Goal: Information Seeking & Learning: Learn about a topic

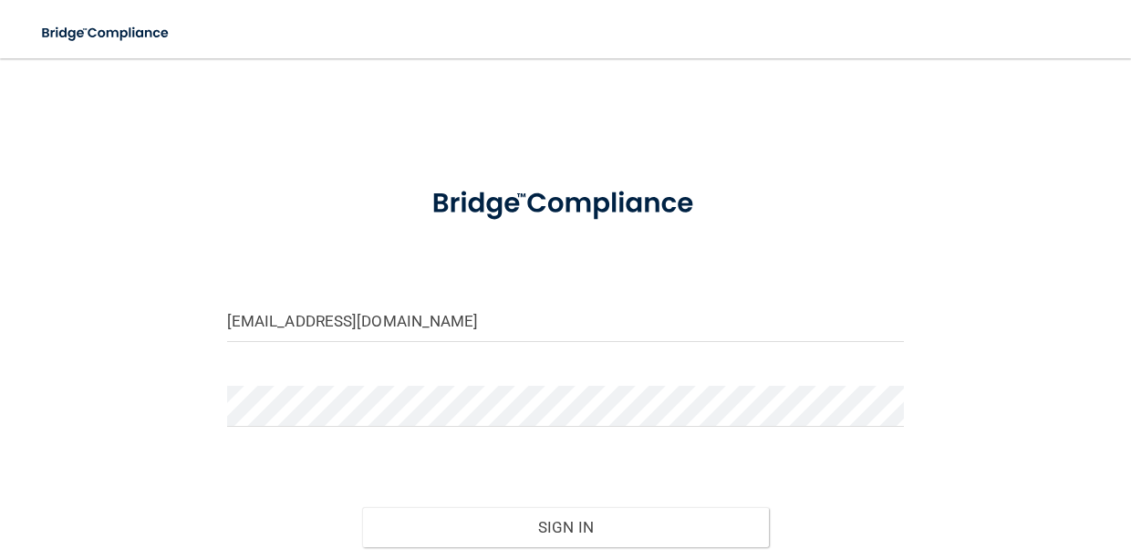
type input "[EMAIL_ADDRESS][DOMAIN_NAME]"
click at [608, 522] on button "Sign In" at bounding box center [565, 527] width 406 height 40
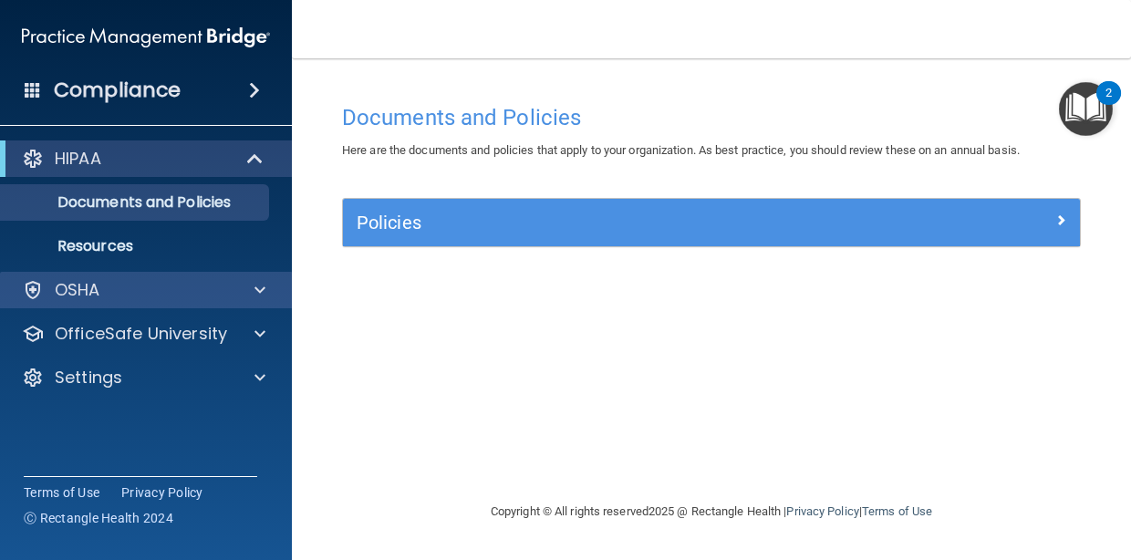
click at [202, 286] on div "OSHA" at bounding box center [121, 290] width 226 height 22
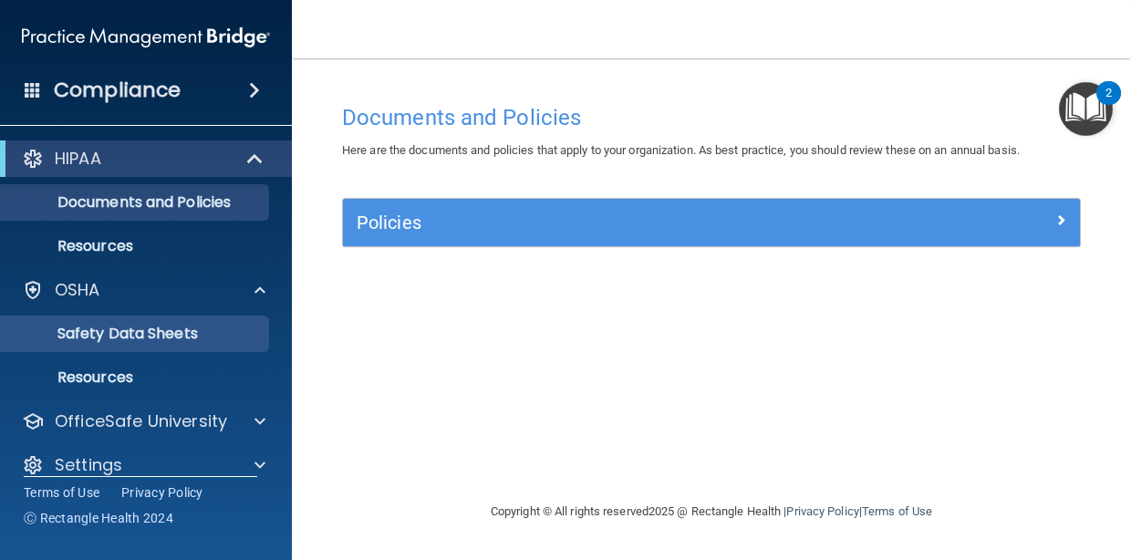
click at [154, 345] on link "Safety Data Sheets" at bounding box center [125, 334] width 287 height 36
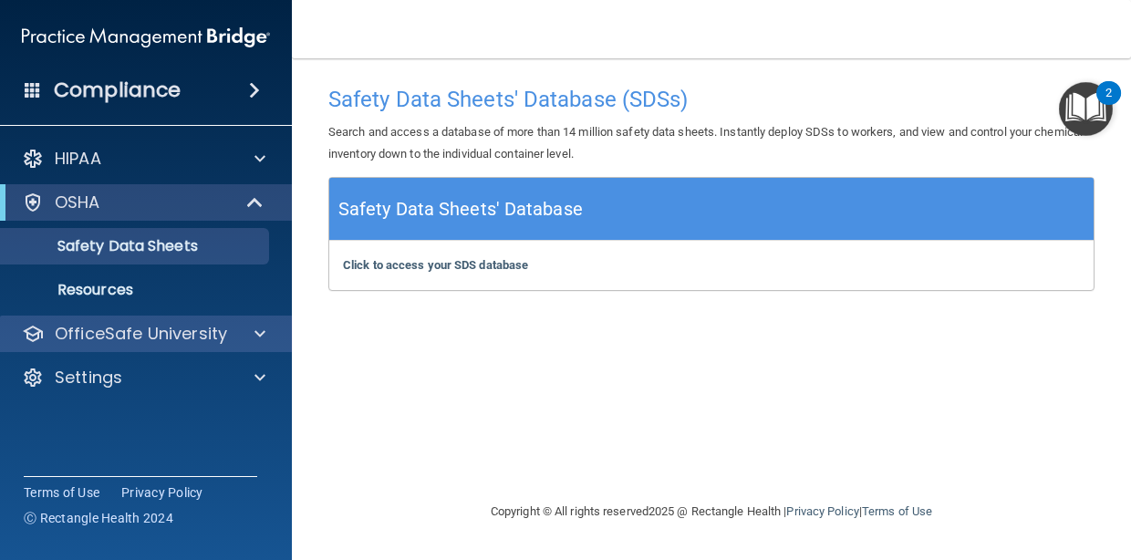
click at [271, 334] on div at bounding box center [257, 334] width 46 height 22
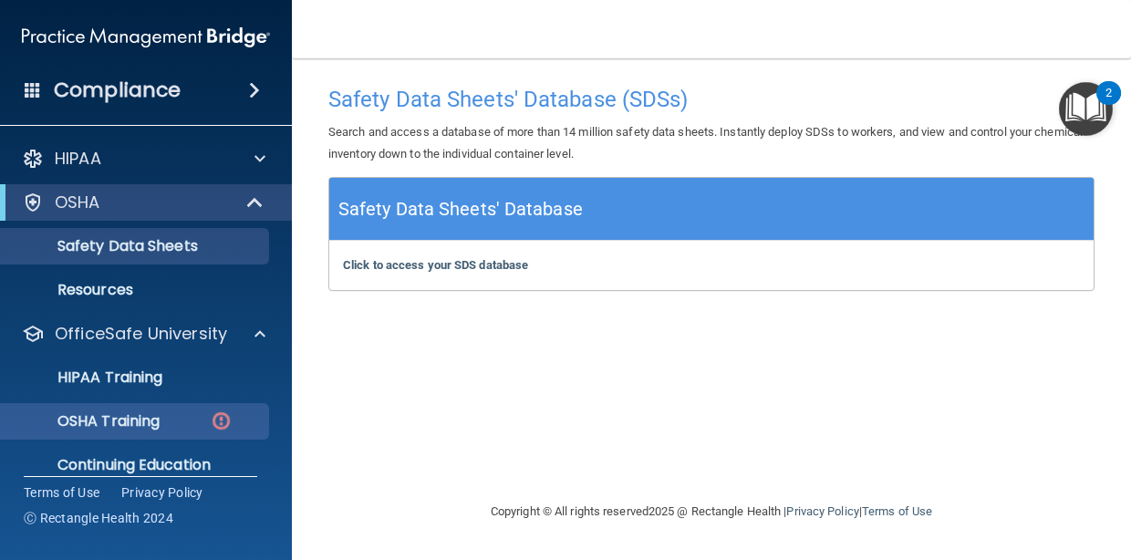
click at [157, 427] on p "OSHA Training" at bounding box center [86, 421] width 148 height 18
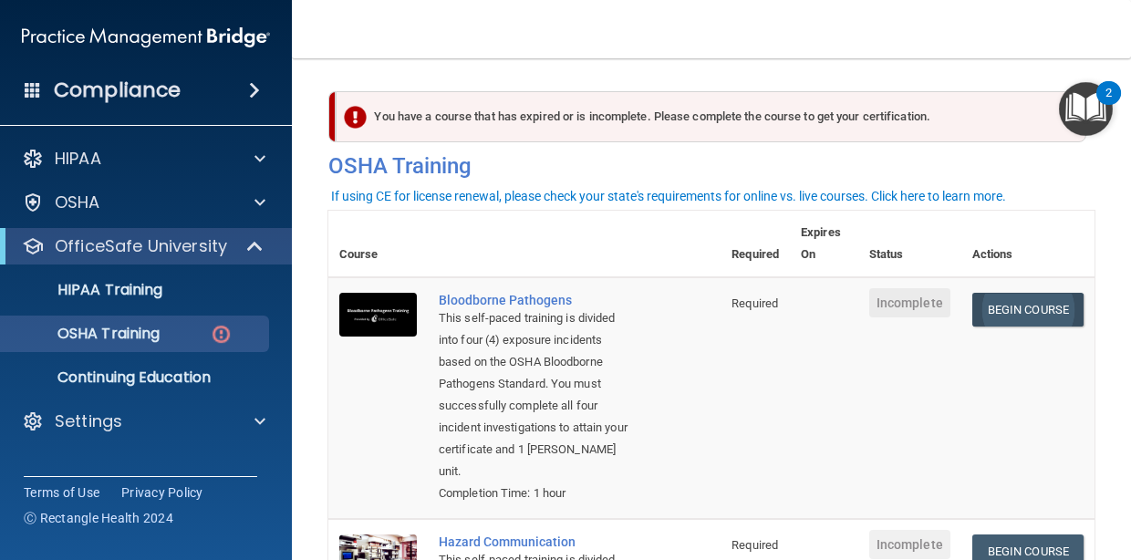
click at [1010, 318] on link "Begin Course" at bounding box center [1028, 310] width 111 height 34
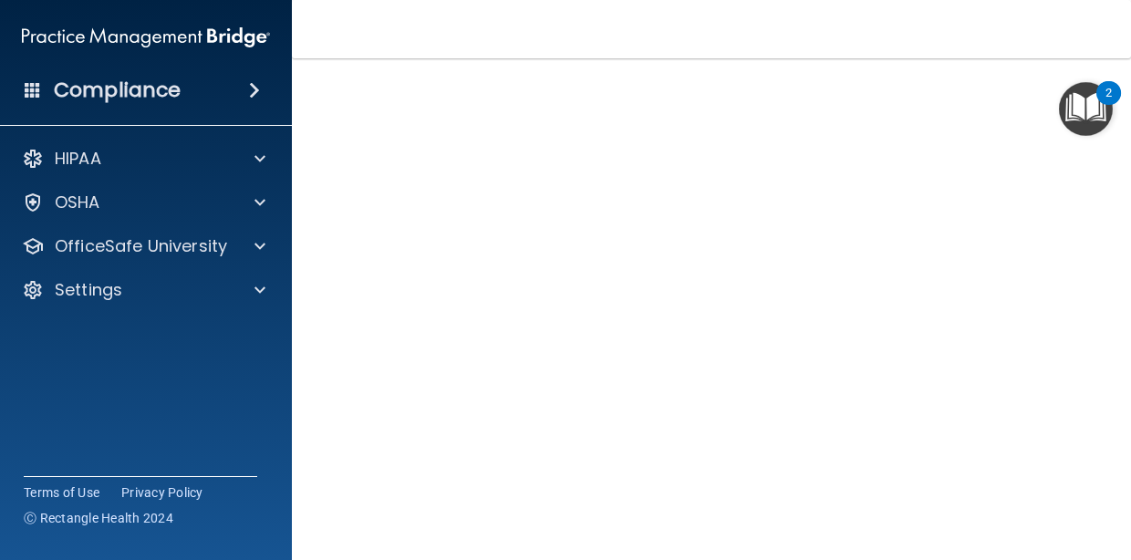
scroll to position [133, 0]
click at [1059, 84] on img "Open Resource Center, 2 new notifications" at bounding box center [1086, 109] width 54 height 54
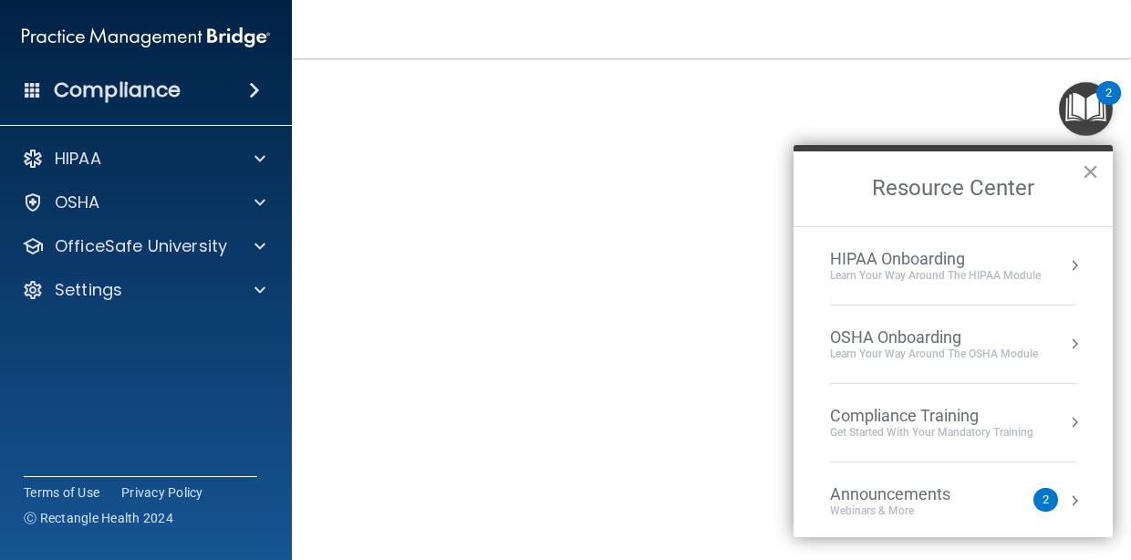
click at [1059, 94] on img "Open Resource Center, 2 new notifications" at bounding box center [1086, 109] width 54 height 54
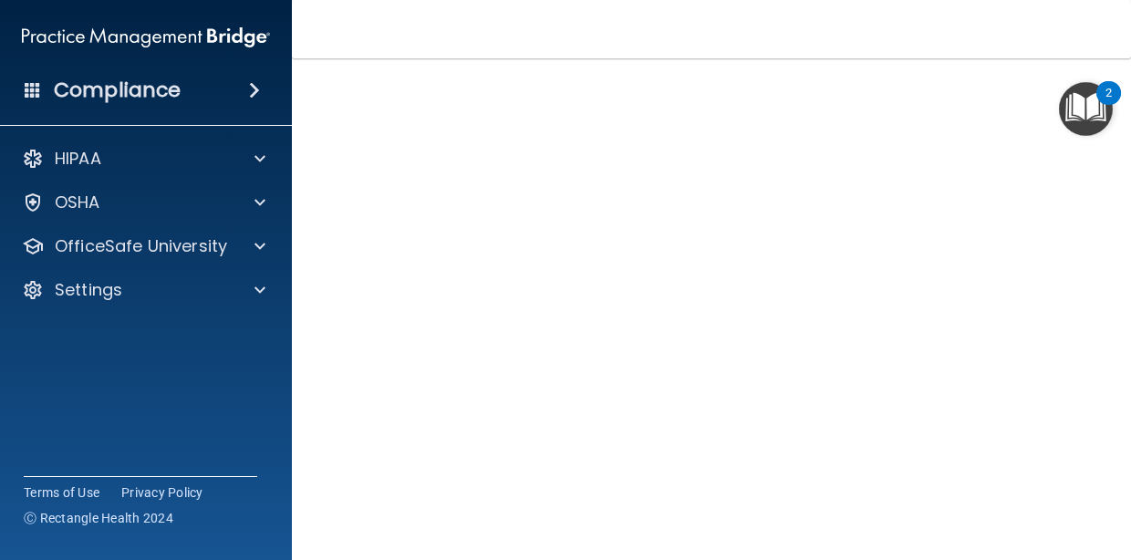
scroll to position [147, 0]
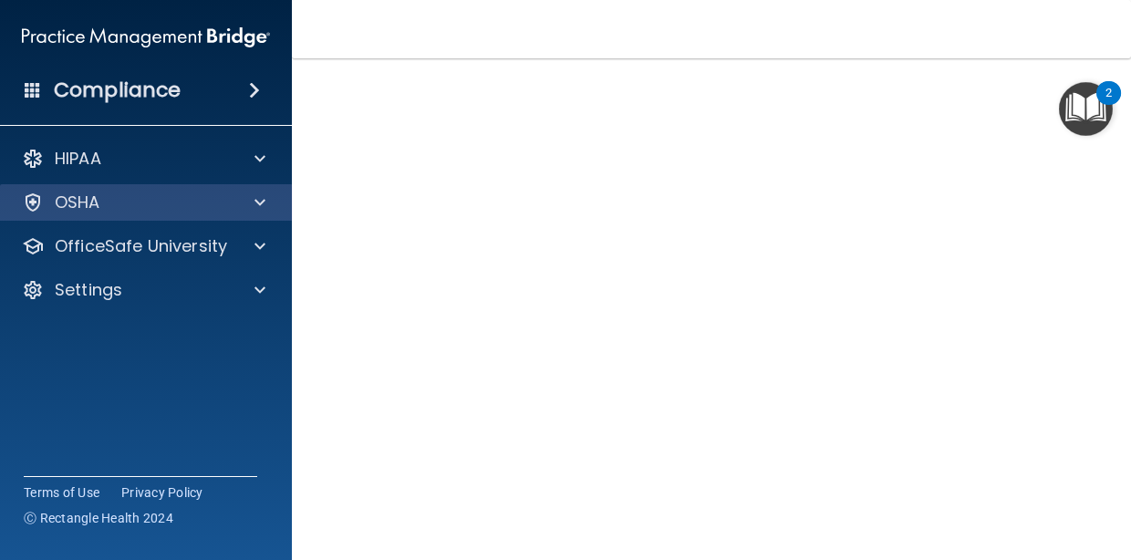
click at [262, 206] on span at bounding box center [260, 203] width 11 height 22
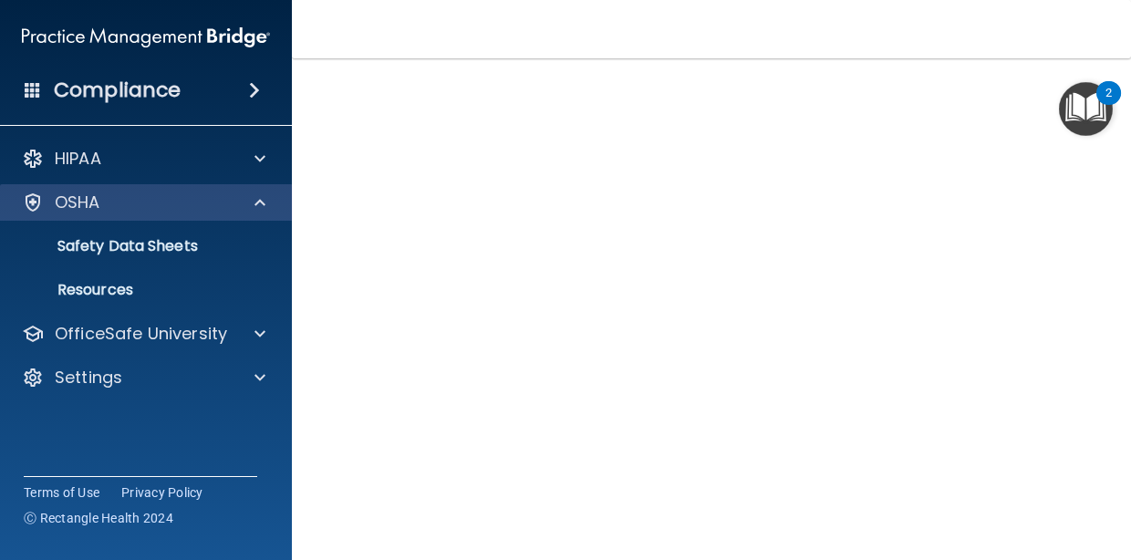
click at [260, 202] on span at bounding box center [260, 203] width 11 height 22
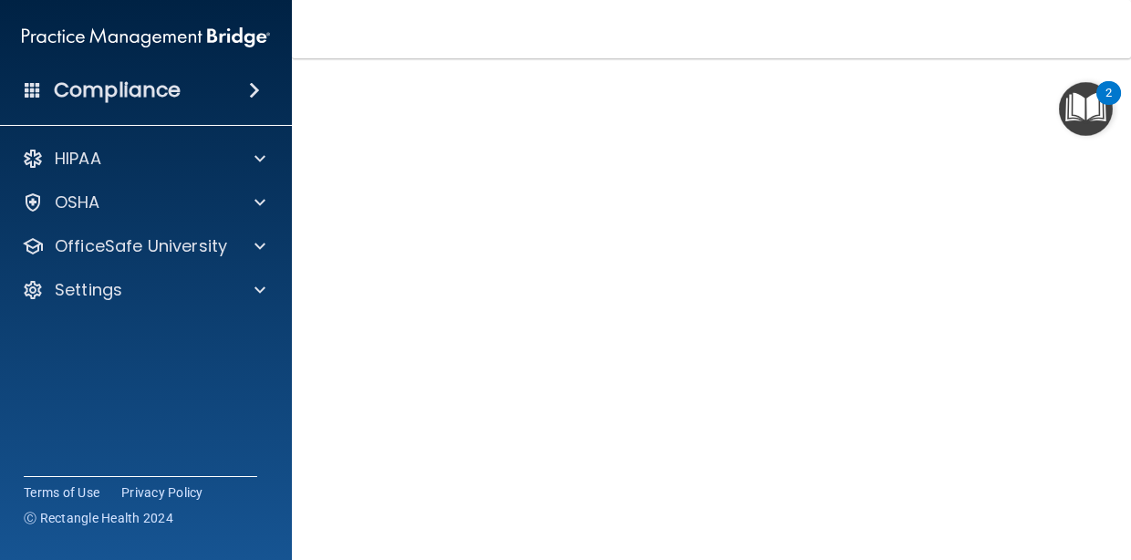
click at [252, 87] on span at bounding box center [254, 90] width 11 height 22
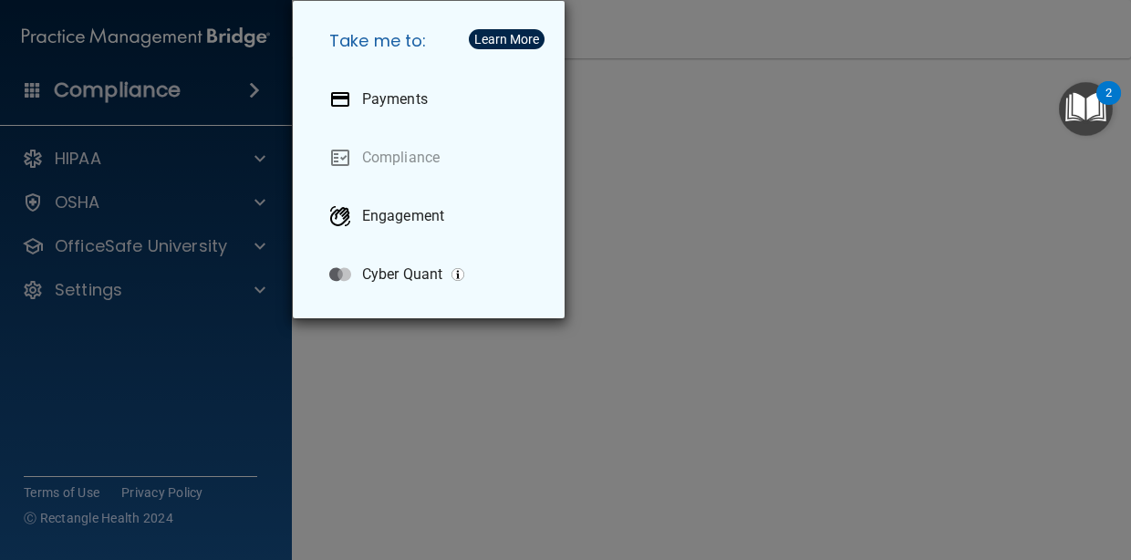
click at [95, 208] on div "Take me to: Payments Compliance Engagement Cyber Quant" at bounding box center [565, 280] width 1131 height 560
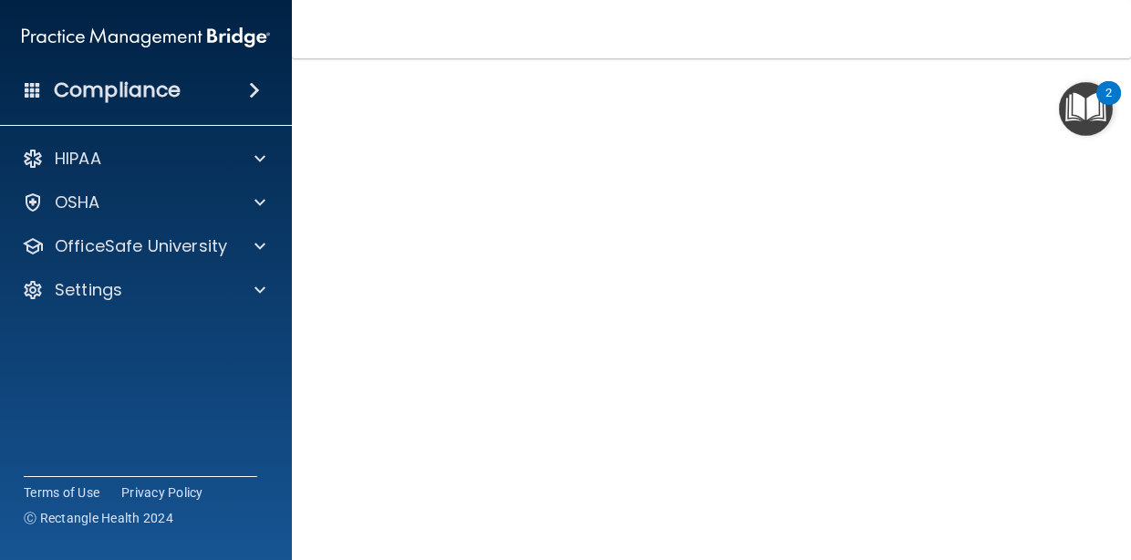
click at [95, 208] on p "OSHA" at bounding box center [78, 203] width 46 height 22
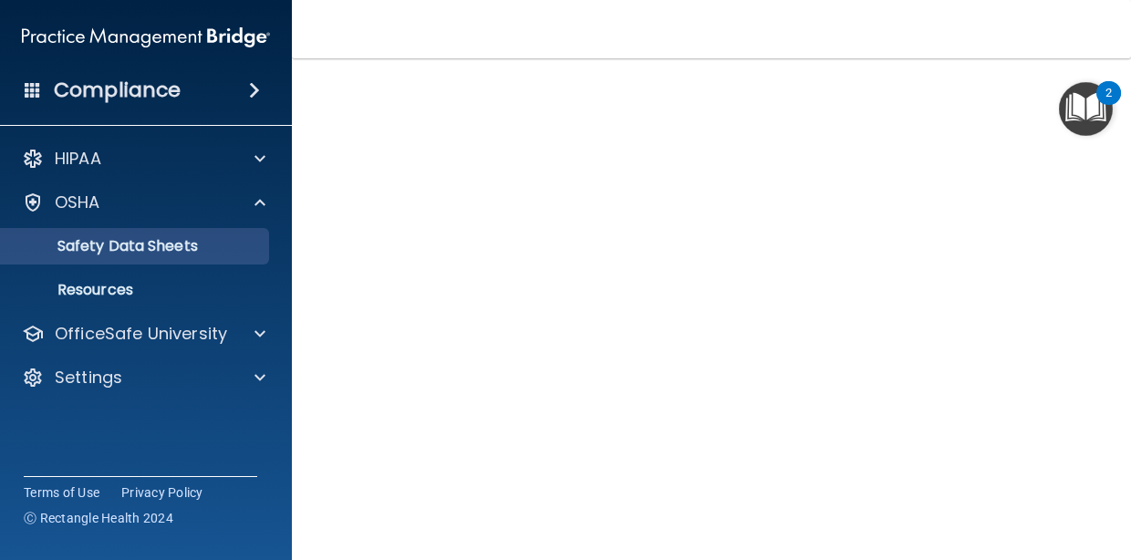
click at [92, 252] on p "Safety Data Sheets" at bounding box center [136, 246] width 249 height 18
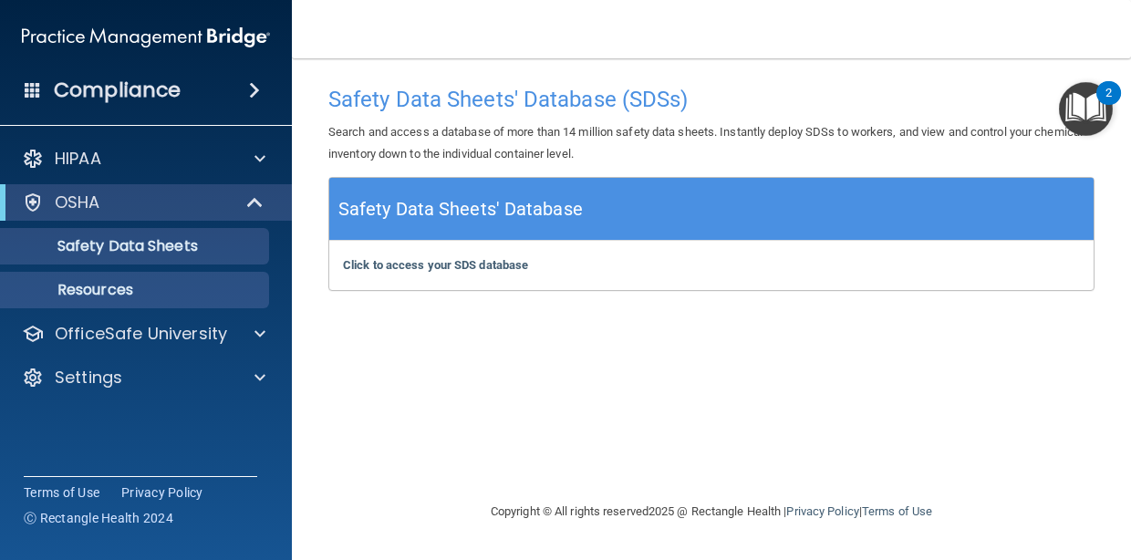
click at [82, 292] on p "Resources" at bounding box center [136, 290] width 249 height 18
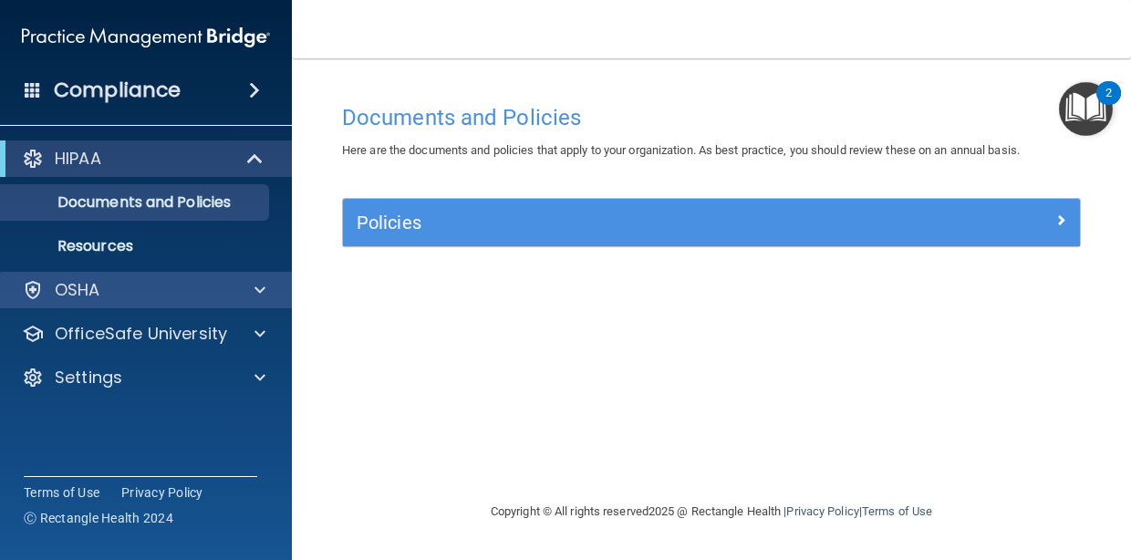
click at [96, 293] on p "OSHA" at bounding box center [78, 290] width 46 height 22
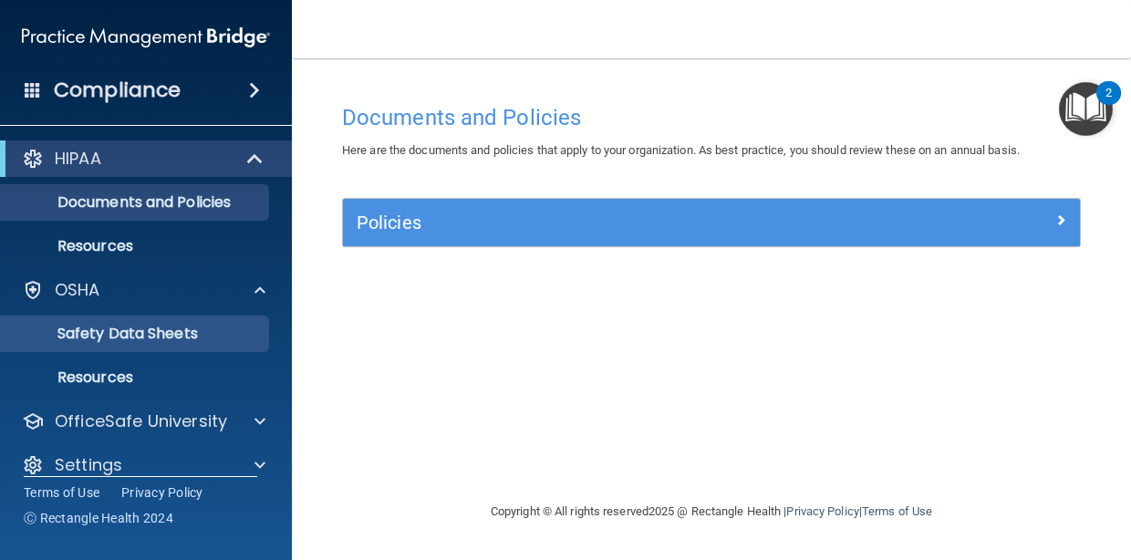
click at [103, 330] on p "Safety Data Sheets" at bounding box center [136, 334] width 249 height 18
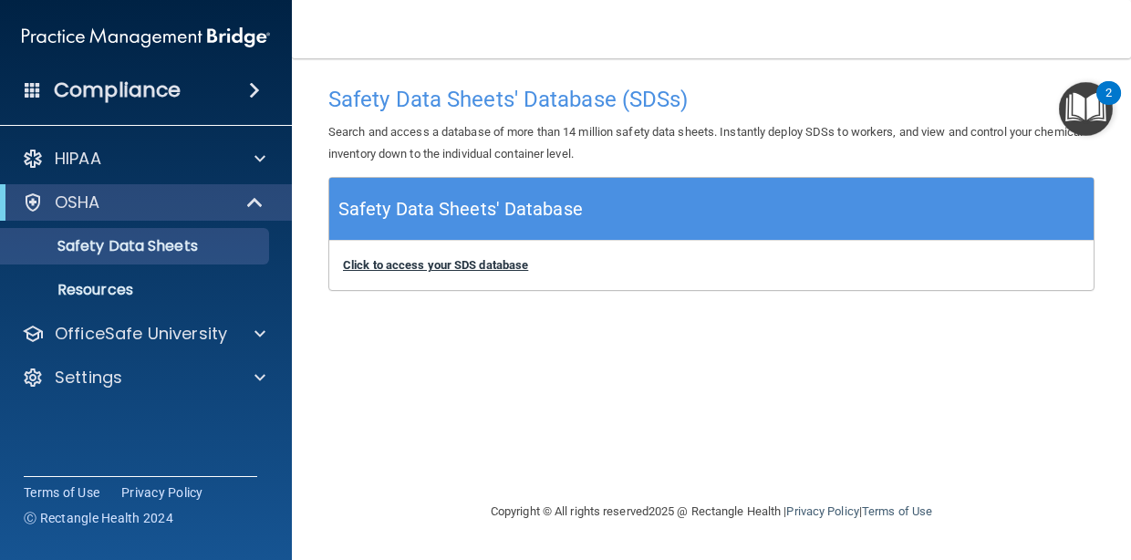
click at [412, 259] on b "Click to access your SDS database" at bounding box center [435, 265] width 185 height 14
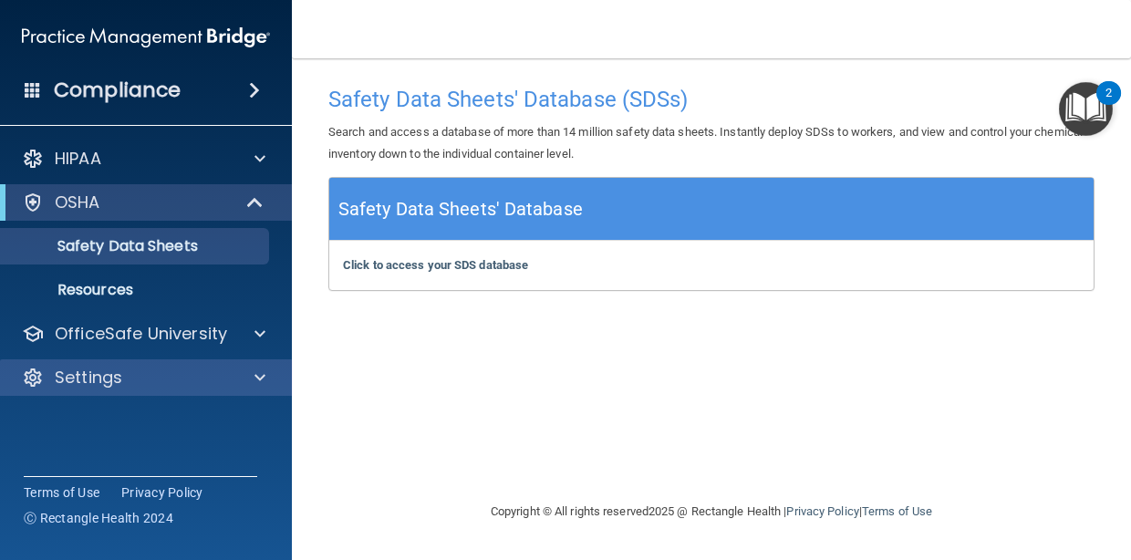
click at [258, 378] on span at bounding box center [260, 378] width 11 height 22
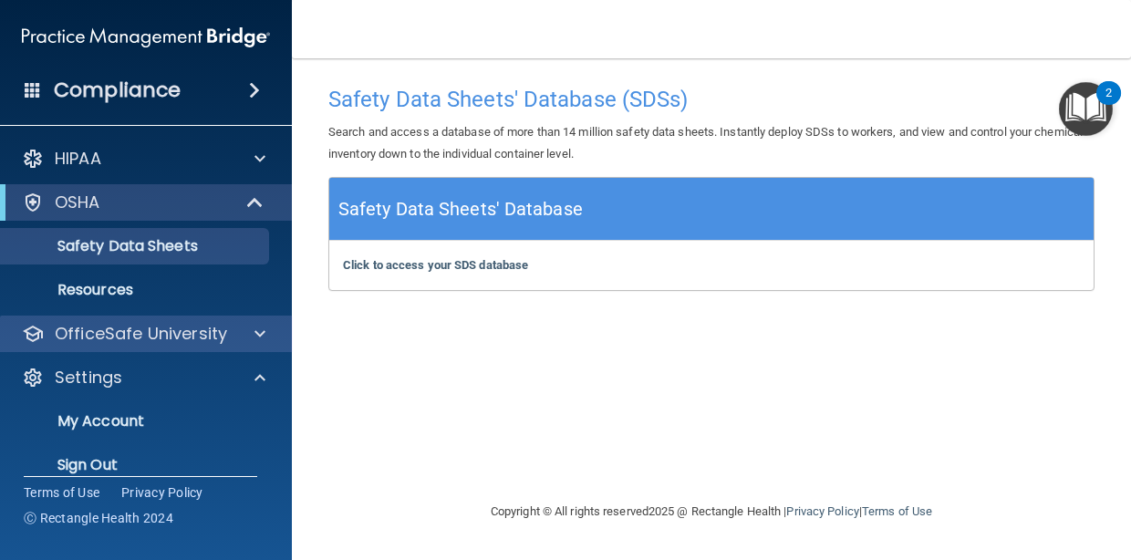
click at [264, 333] on span at bounding box center [260, 334] width 11 height 22
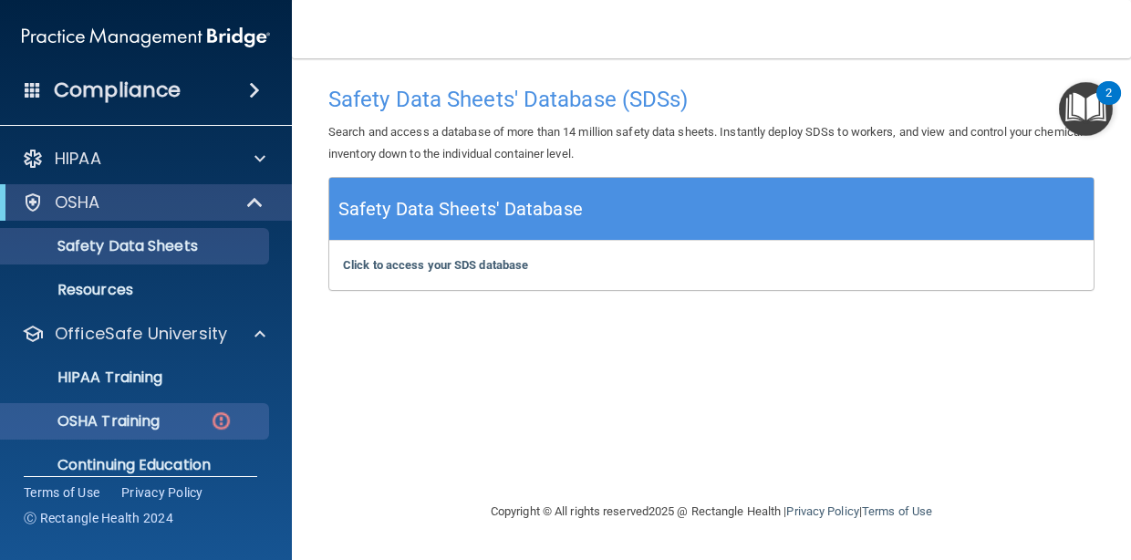
click at [147, 422] on p "OSHA Training" at bounding box center [86, 421] width 148 height 18
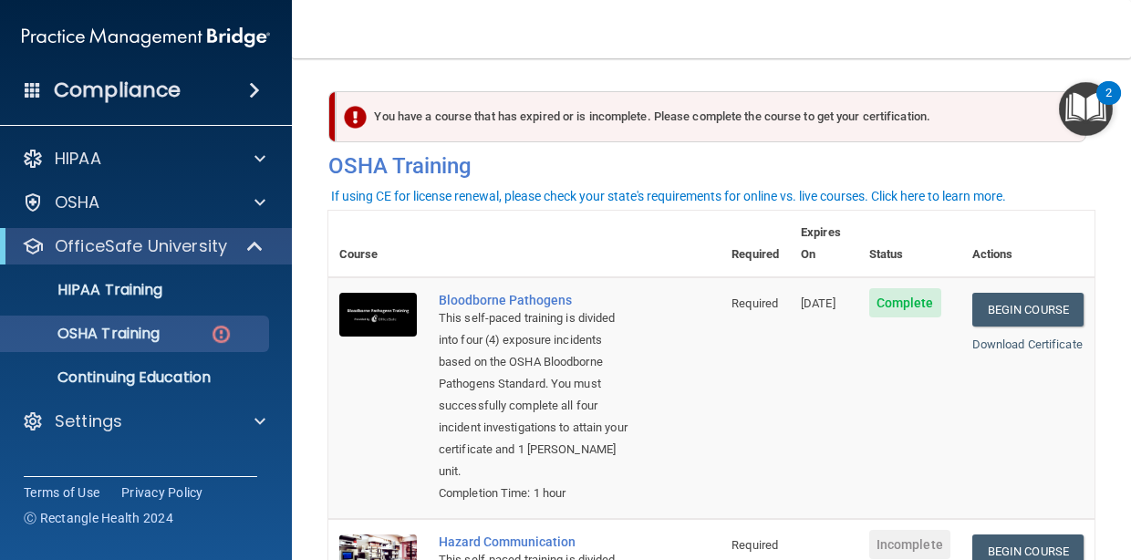
drag, startPoint x: 791, startPoint y: 455, endPoint x: 1142, endPoint y: 414, distance: 353.7
click at [1130, 414] on html "Compliance HIPAA Documents and Policies Report an Incident Business Associates …" at bounding box center [565, 280] width 1131 height 560
click at [1114, 406] on main "You have a course that has expired or is incomplete. Please complete the course…" at bounding box center [711, 309] width 839 height 502
drag, startPoint x: 1114, startPoint y: 406, endPoint x: 1116, endPoint y: 450, distance: 43.8
click at [1116, 450] on main "You have a course that has expired or is incomplete. Please complete the course…" at bounding box center [711, 309] width 839 height 502
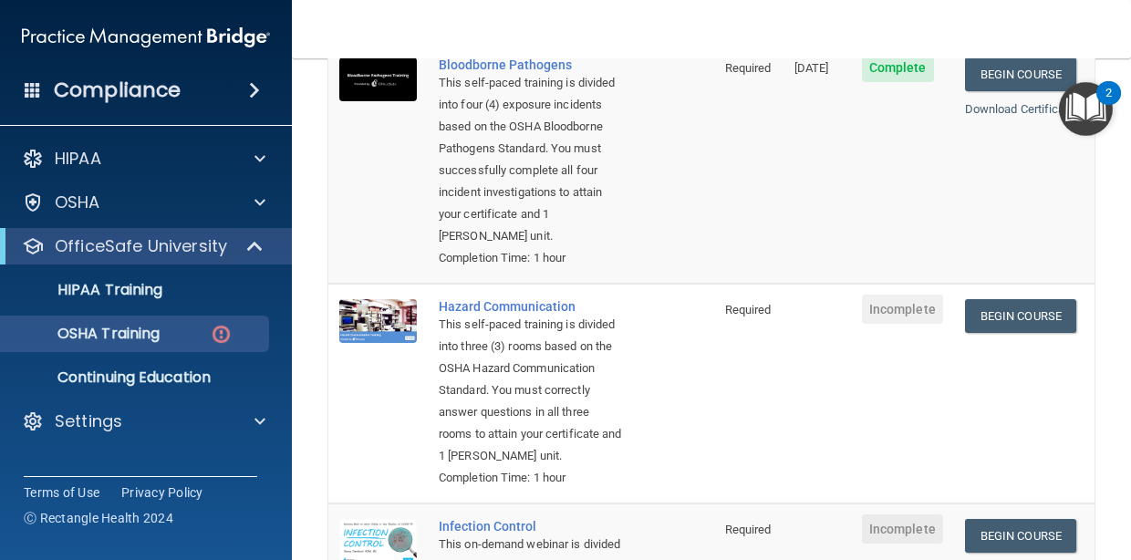
scroll to position [275, 0]
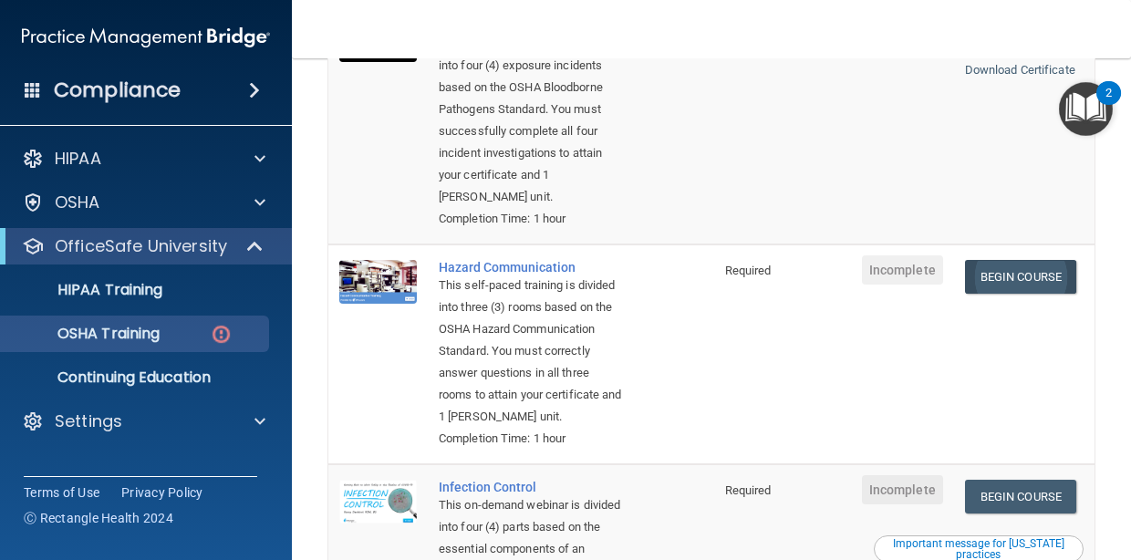
click at [1030, 265] on link "Begin Course" at bounding box center [1020, 277] width 111 height 34
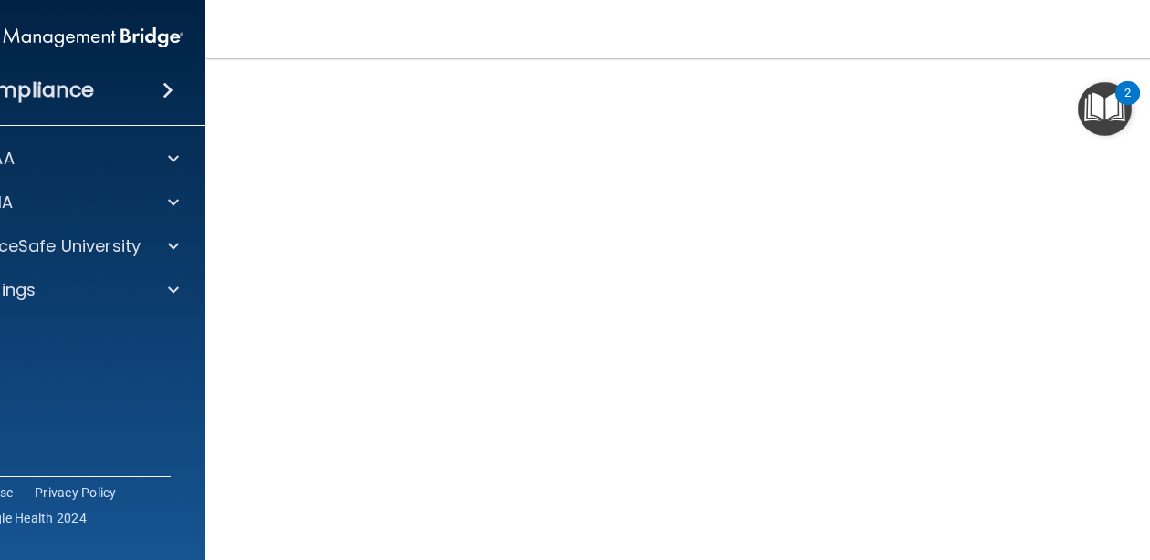
scroll to position [167, 0]
drag, startPoint x: 694, startPoint y: 8, endPoint x: 586, endPoint y: 23, distance: 109.5
click at [586, 23] on nav "Toggle navigation [PERSON_NAME] [EMAIL_ADDRESS][DOMAIN_NAME] Manage My Enterpri…" at bounding box center [720, 29] width 1031 height 58
click at [758, 38] on nav "Toggle navigation [PERSON_NAME] [EMAIL_ADDRESS][DOMAIN_NAME] Manage My Enterpri…" at bounding box center [720, 29] width 1031 height 58
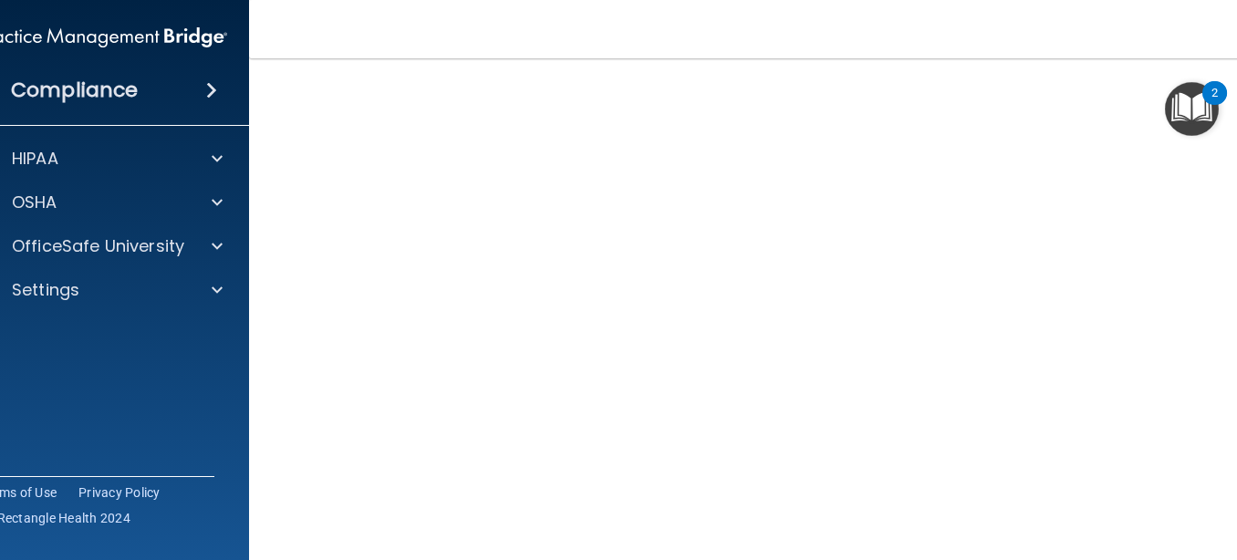
scroll to position [182, 0]
click at [68, 209] on div "OSHA" at bounding box center [78, 203] width 226 height 22
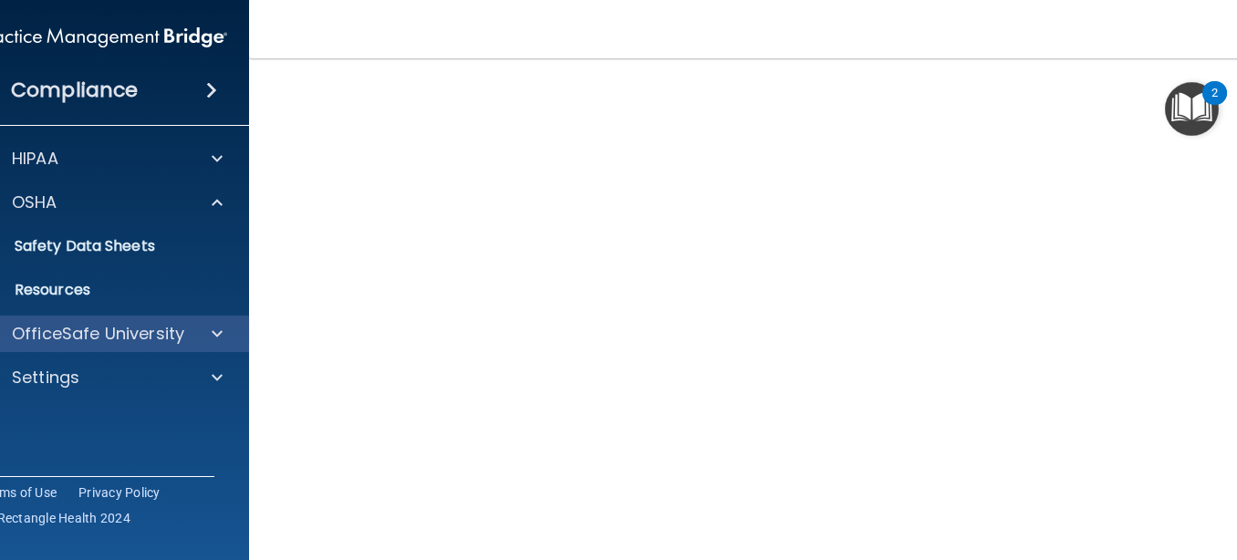
click at [66, 343] on p "OfficeSafe University" at bounding box center [98, 334] width 172 height 22
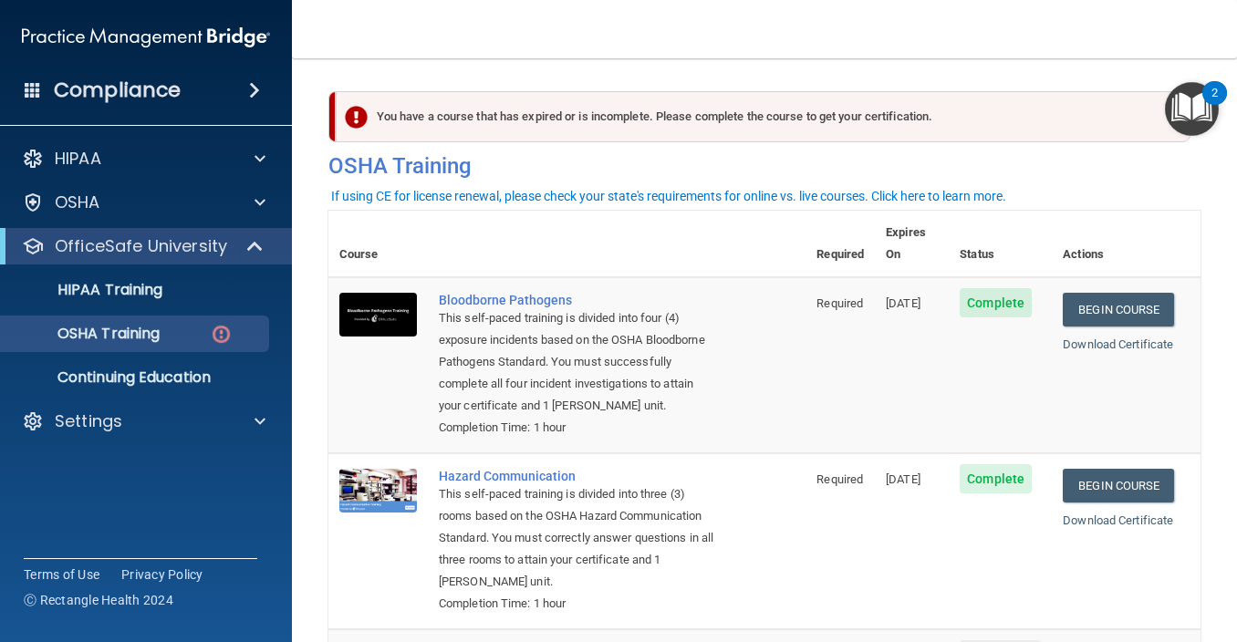
click at [323, 201] on main "You have a course that has expired or is incomplete. Please complete the course…" at bounding box center [764, 350] width 945 height 584
click at [308, 179] on main "You have a course that has expired or is incomplete. Please complete the course…" at bounding box center [764, 350] width 945 height 584
click at [975, 55] on nav "Toggle navigation [PERSON_NAME] [EMAIL_ADDRESS][DOMAIN_NAME] Manage My Enterpri…" at bounding box center [764, 29] width 945 height 58
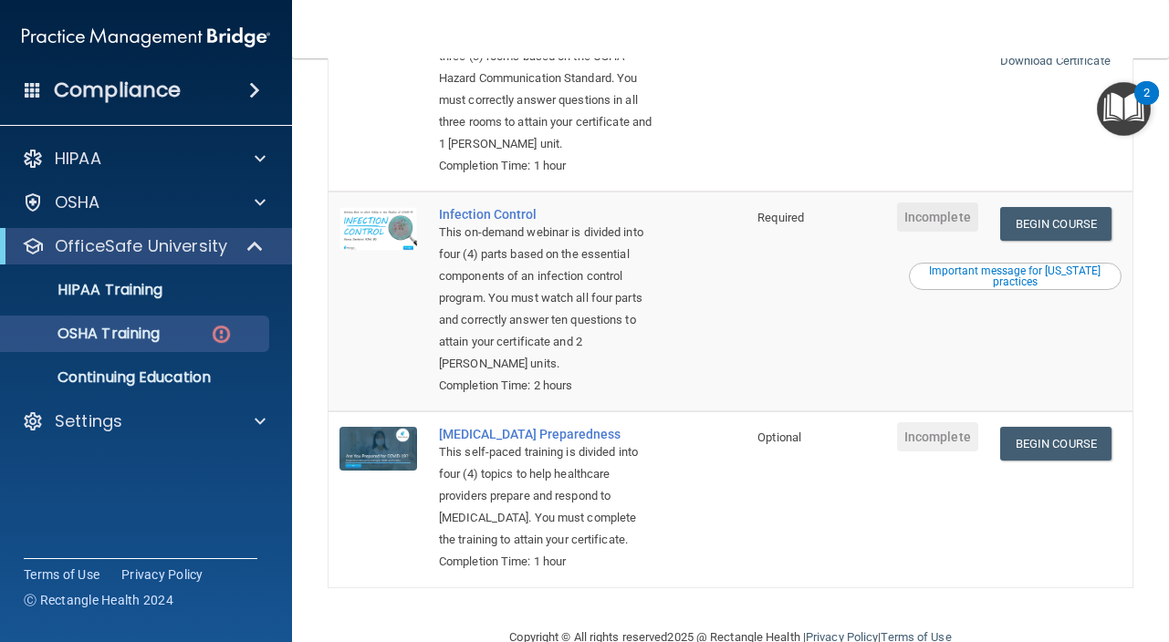
scroll to position [494, 0]
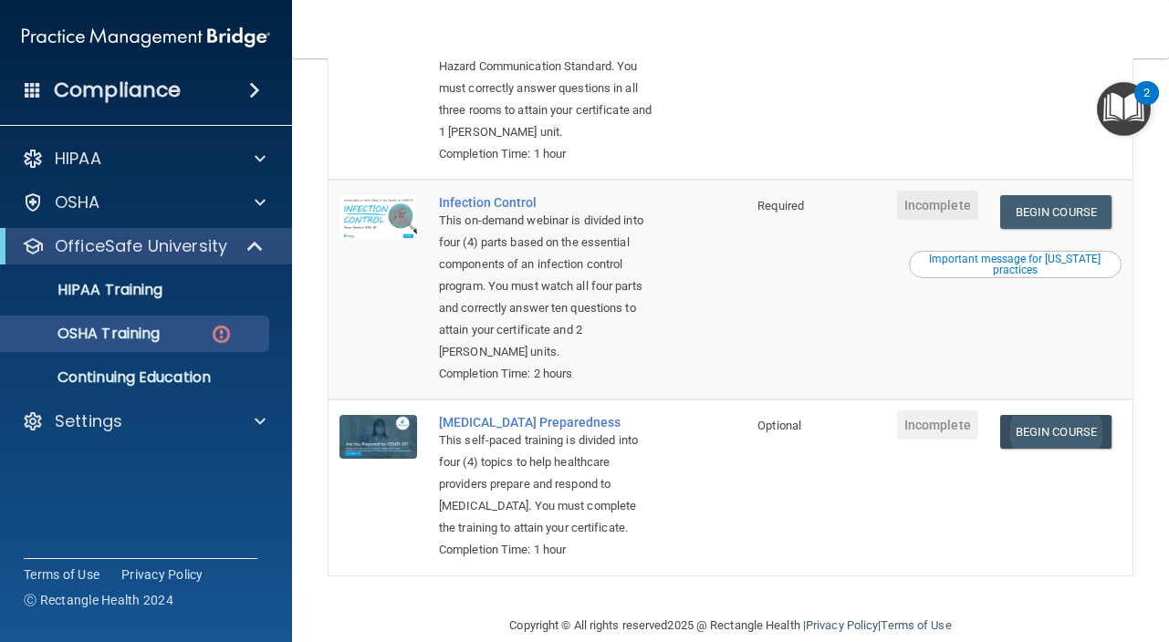
click at [1057, 417] on link "Begin Course" at bounding box center [1055, 432] width 111 height 34
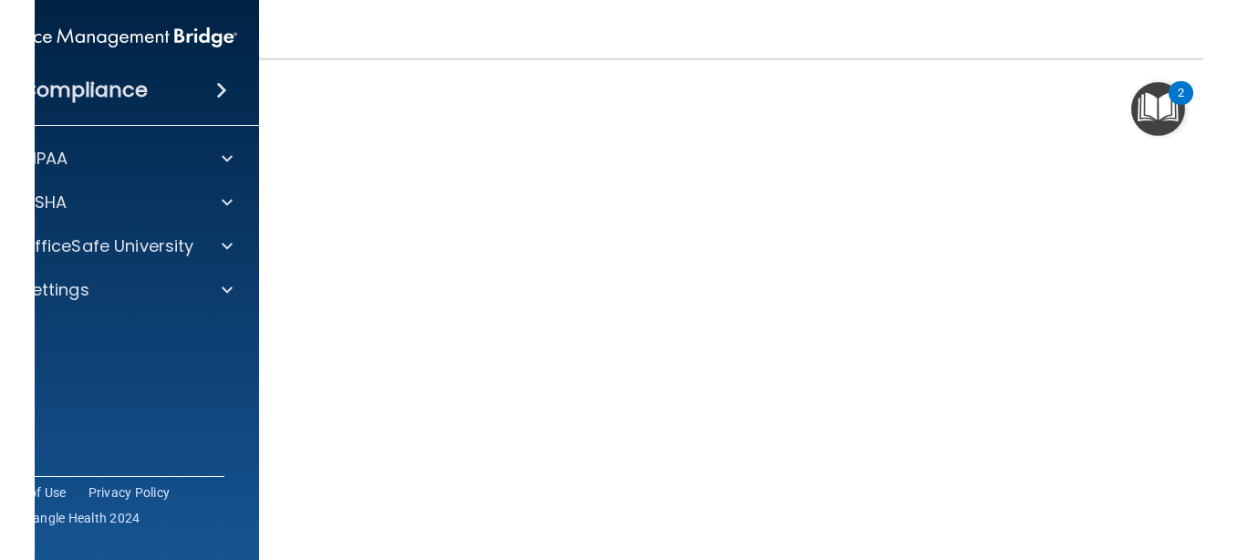
scroll to position [131, 0]
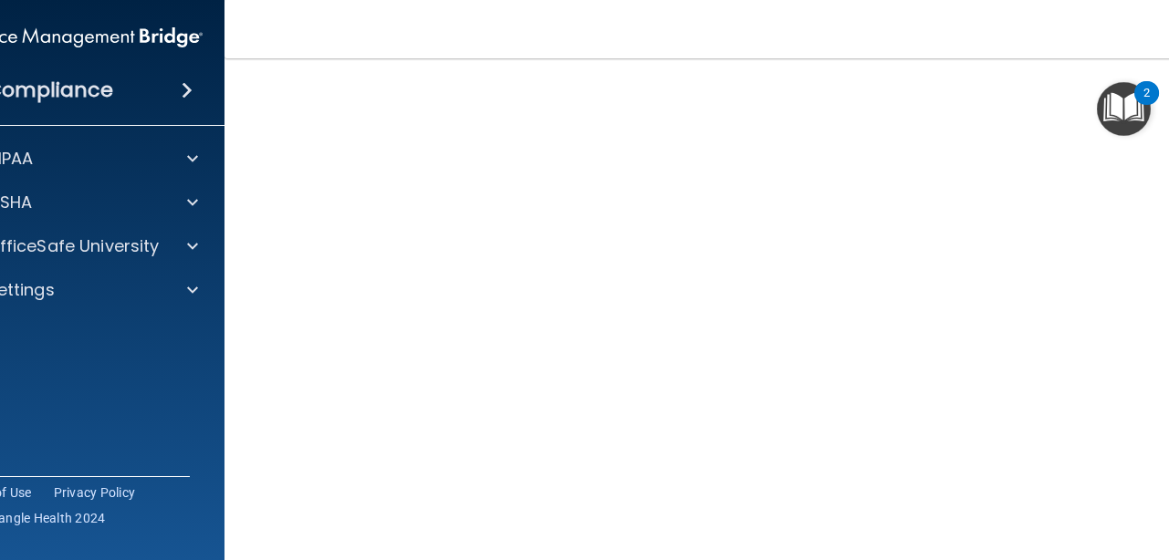
click at [91, 86] on h4 "Compliance" at bounding box center [49, 91] width 127 height 26
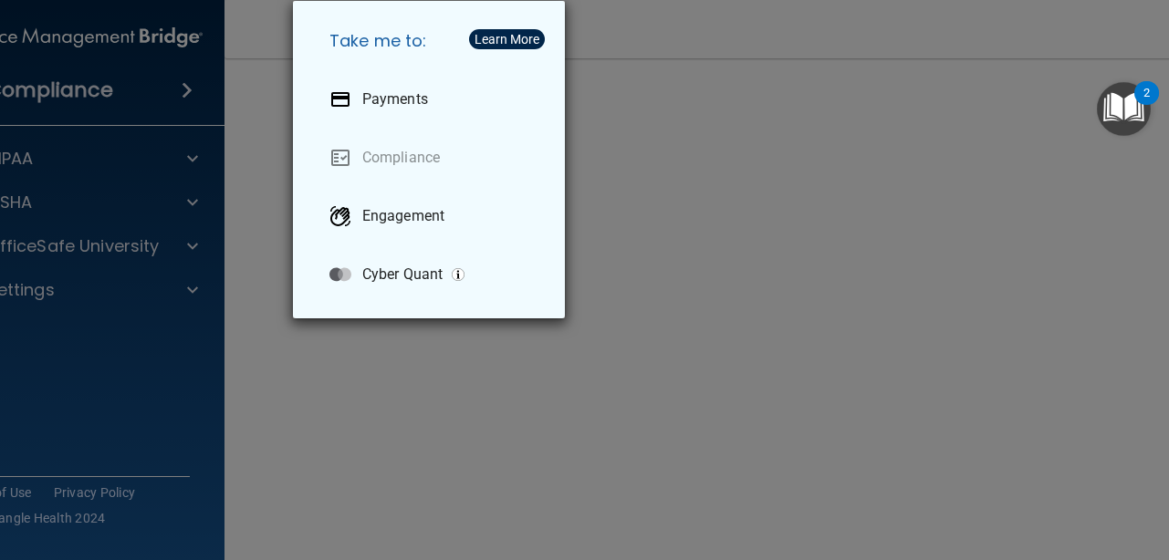
click at [47, 167] on div "Take me to: Payments Compliance Engagement Cyber Quant" at bounding box center [584, 280] width 1169 height 560
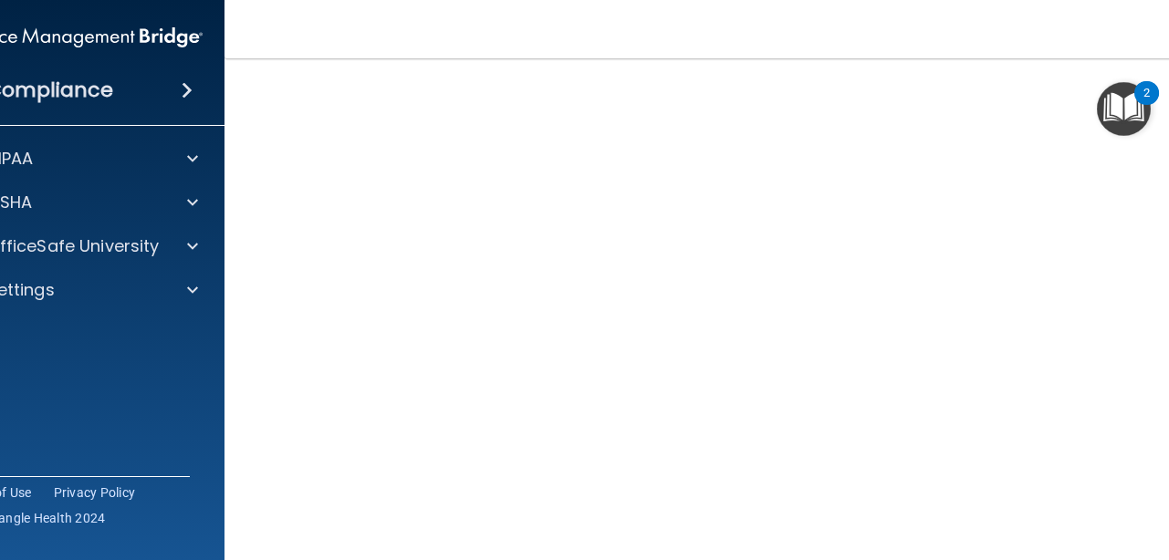
click at [47, 167] on div "HIPAA" at bounding box center [54, 159] width 226 height 22
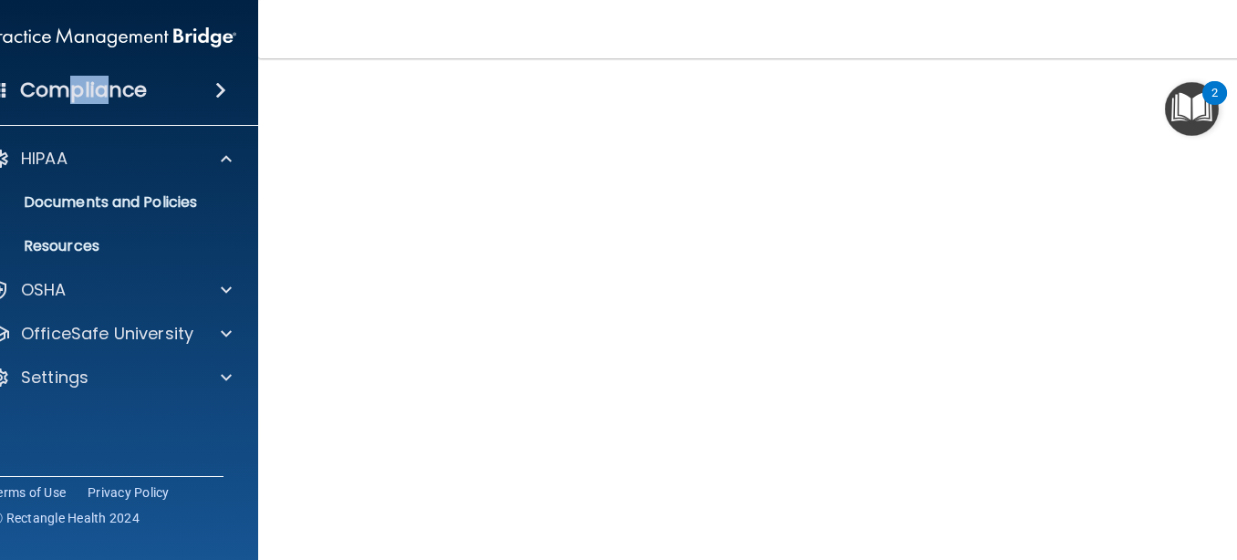
drag, startPoint x: 66, startPoint y: 98, endPoint x: 109, endPoint y: 98, distance: 43.8
click at [109, 98] on h4 "Compliance" at bounding box center [83, 91] width 127 height 26
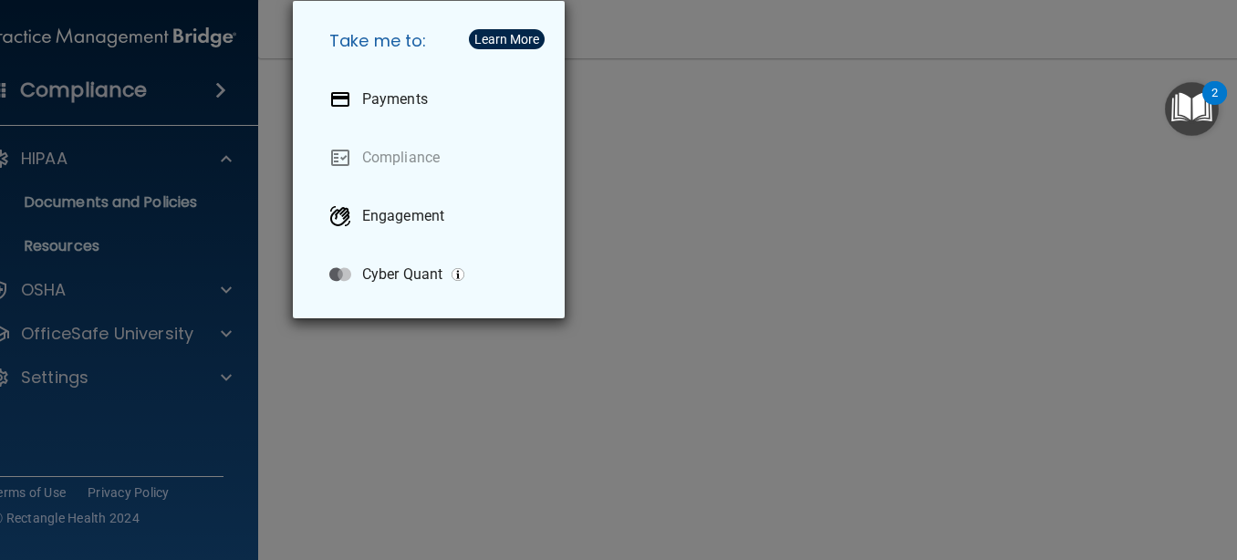
click at [109, 98] on div "Take me to: Payments Compliance Engagement Cyber Quant" at bounding box center [618, 280] width 1237 height 560
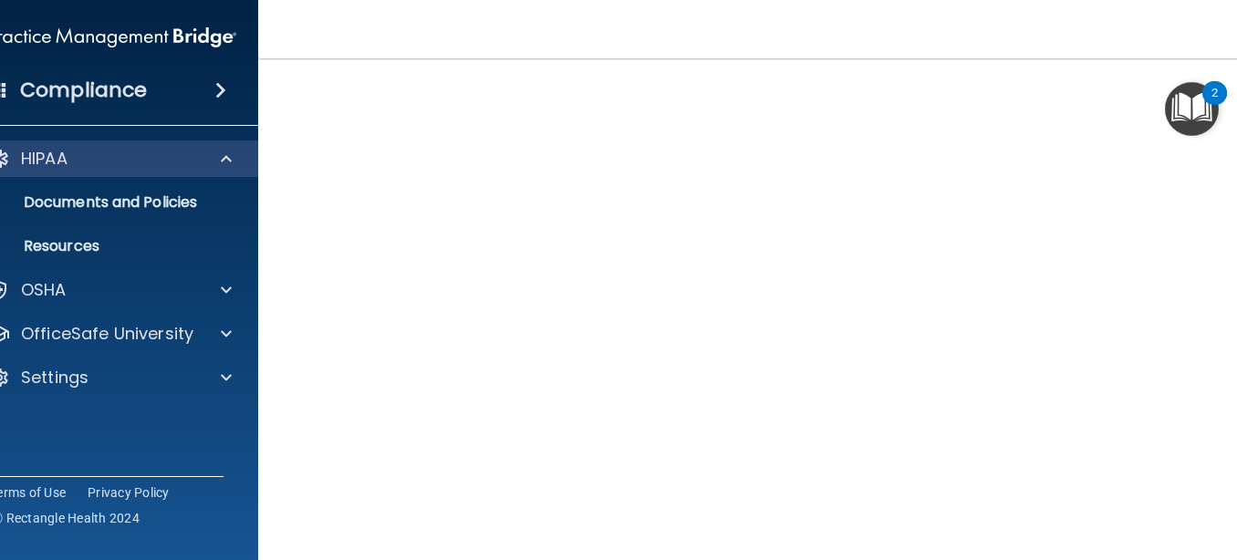
click at [226, 159] on span at bounding box center [226, 159] width 11 height 22
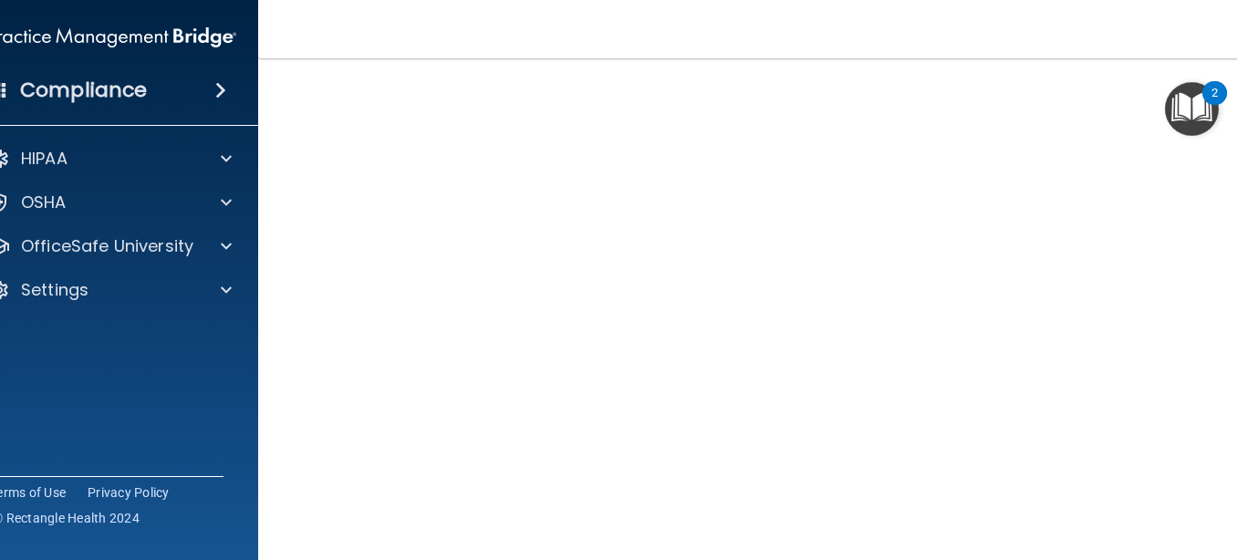
click at [224, 88] on span at bounding box center [220, 90] width 11 height 22
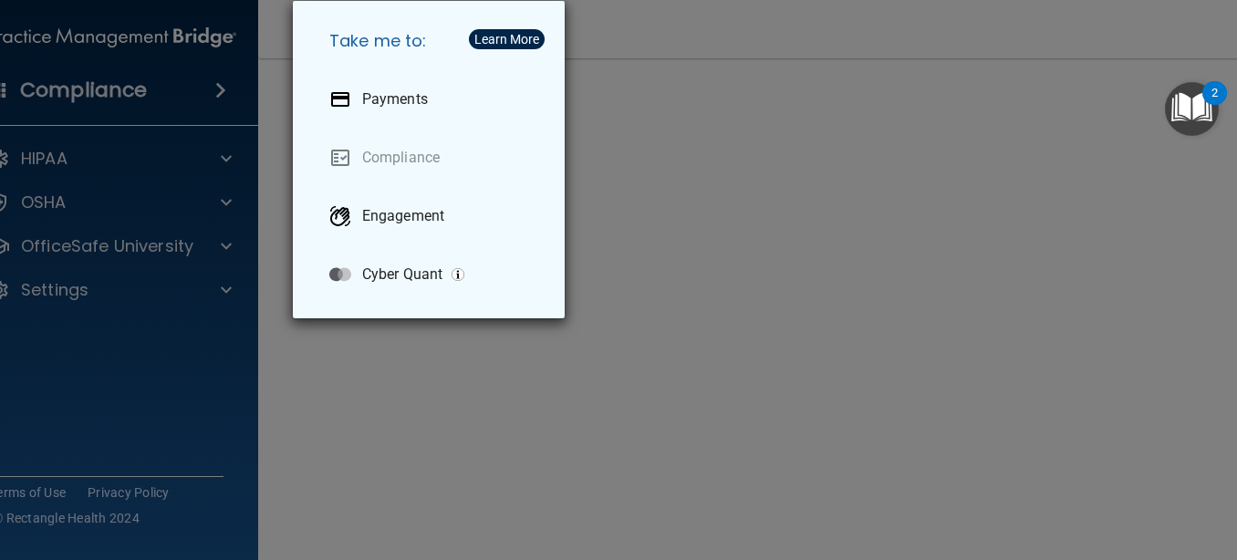
click at [109, 90] on div "Take me to: Payments Compliance Engagement Cyber Quant" at bounding box center [618, 280] width 1237 height 560
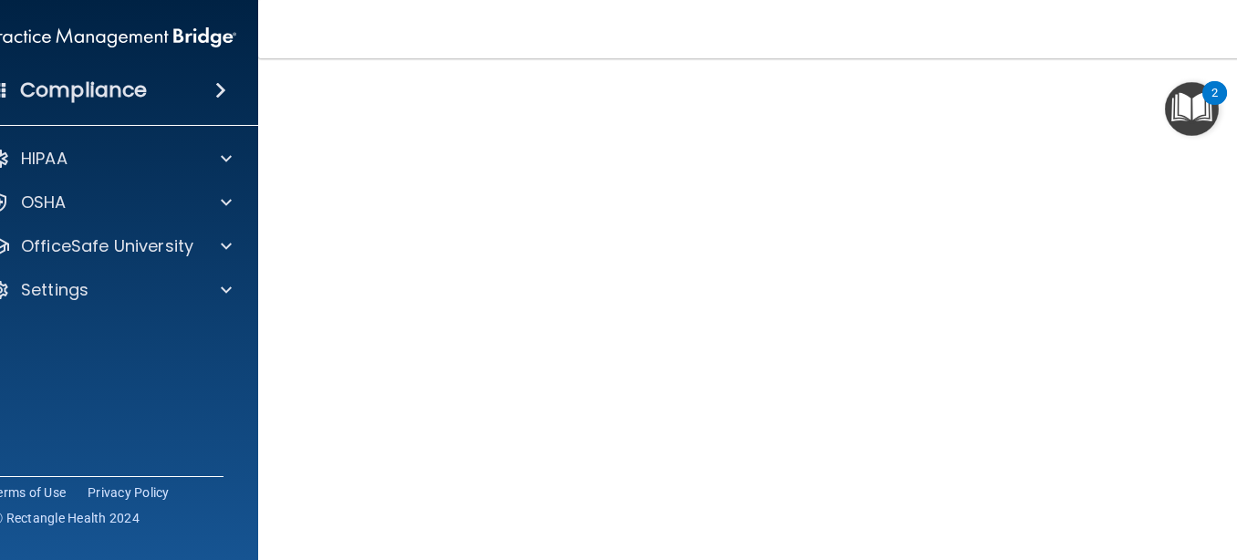
click at [109, 90] on h4 "Compliance" at bounding box center [83, 91] width 127 height 26
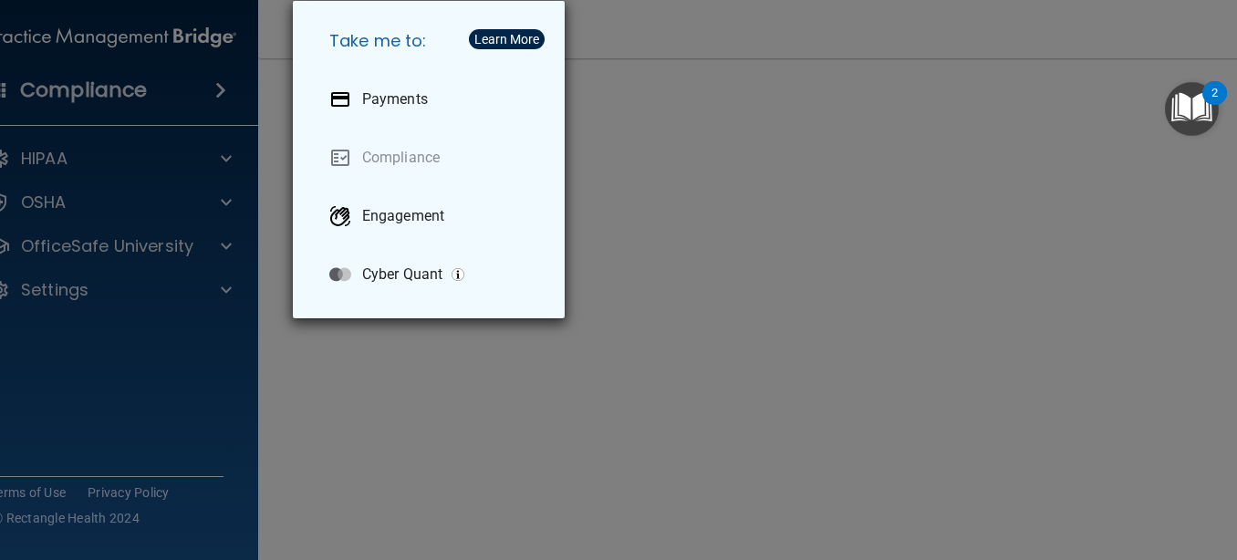
click at [109, 90] on div "Take me to: Payments Compliance Engagement Cyber Quant" at bounding box center [618, 280] width 1237 height 560
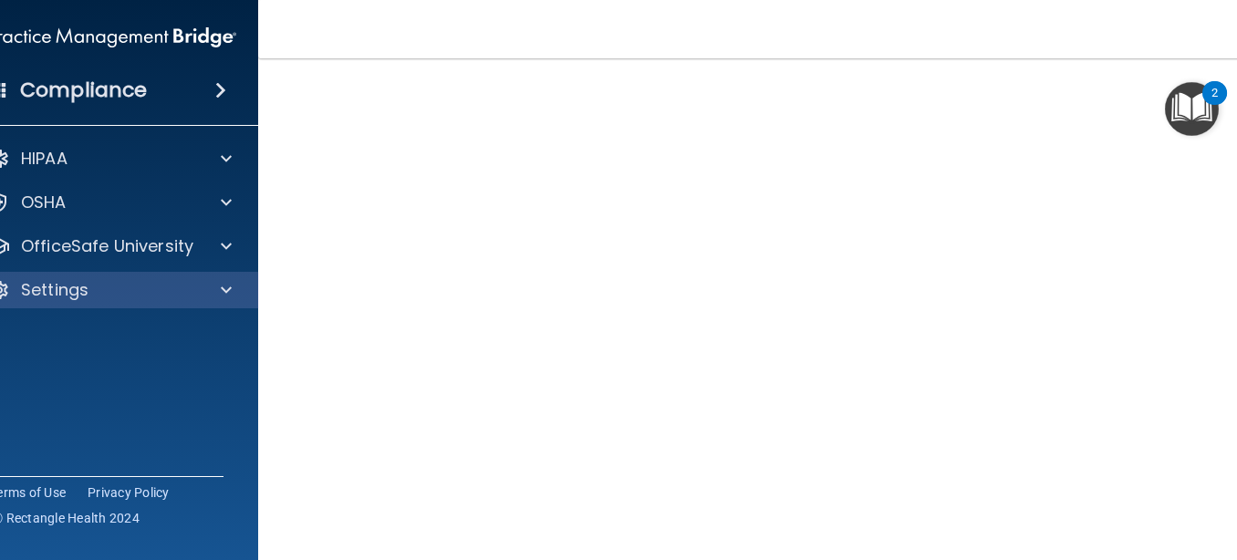
click at [57, 298] on p "Settings" at bounding box center [55, 290] width 68 height 22
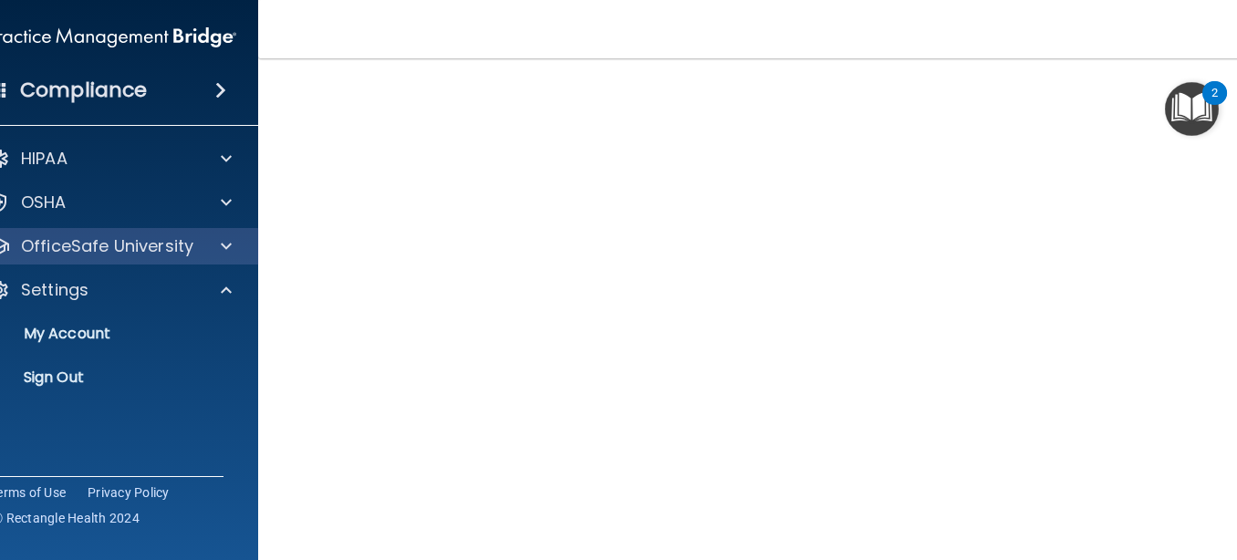
click at [84, 256] on p "OfficeSafe University" at bounding box center [107, 246] width 172 height 22
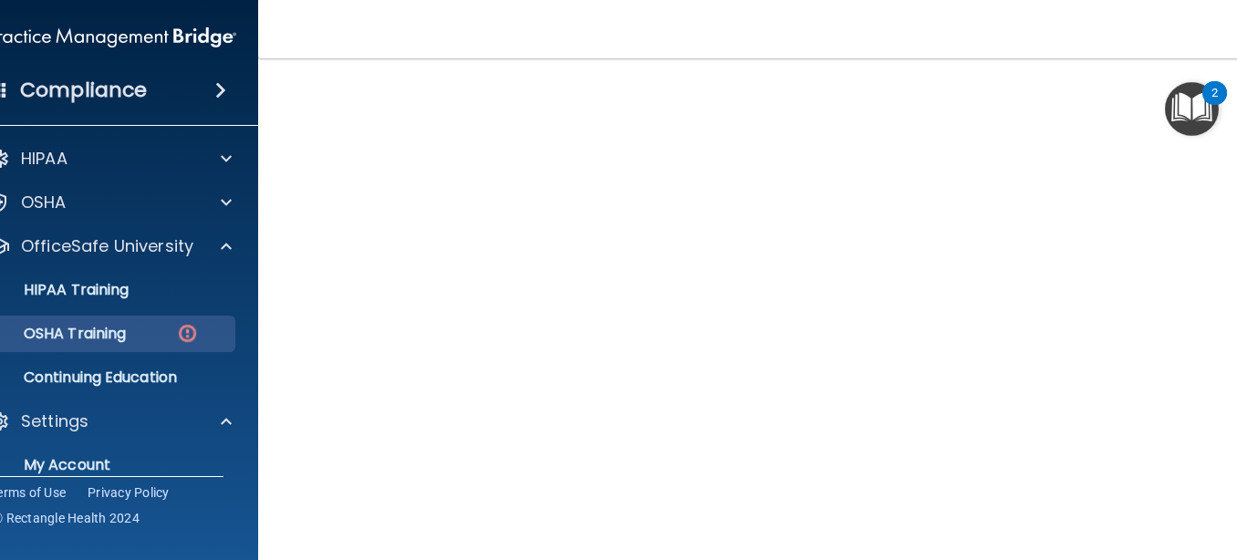
click at [88, 338] on p "OSHA Training" at bounding box center [52, 334] width 148 height 18
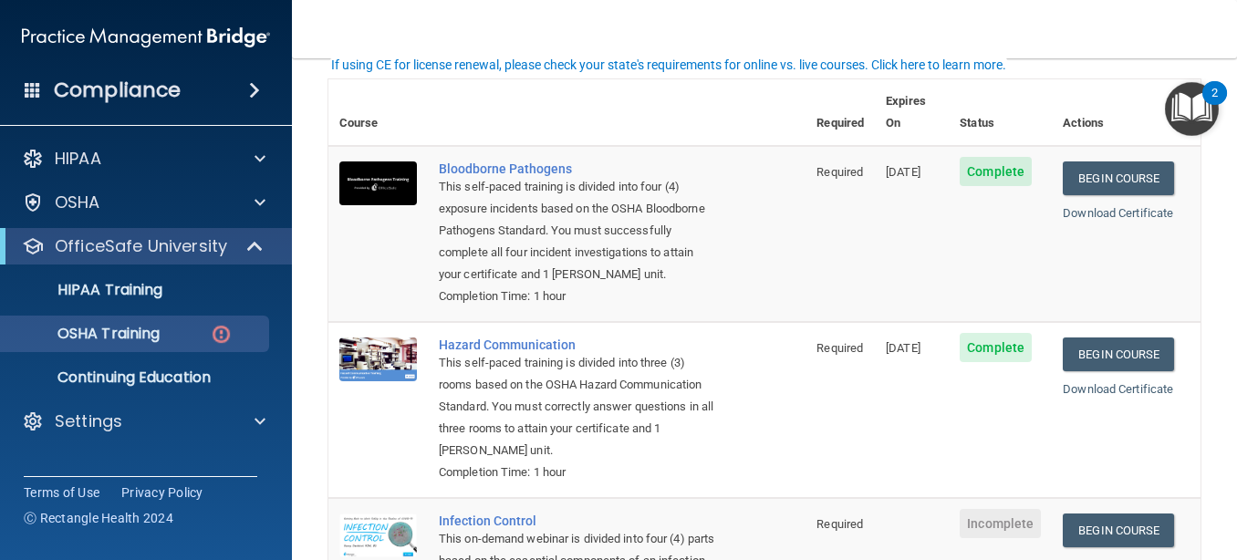
click at [762, 24] on nav "Toggle navigation Amber Nelson aharrell0814@gmail.com Manage My Enterprise Nort…" at bounding box center [764, 29] width 945 height 58
drag, startPoint x: 1226, startPoint y: 264, endPoint x: 1229, endPoint y: 225, distance: 38.4
click at [1168, 225] on main "You have a course that has expired or is incomplete. Please complete the course…" at bounding box center [764, 309] width 945 height 502
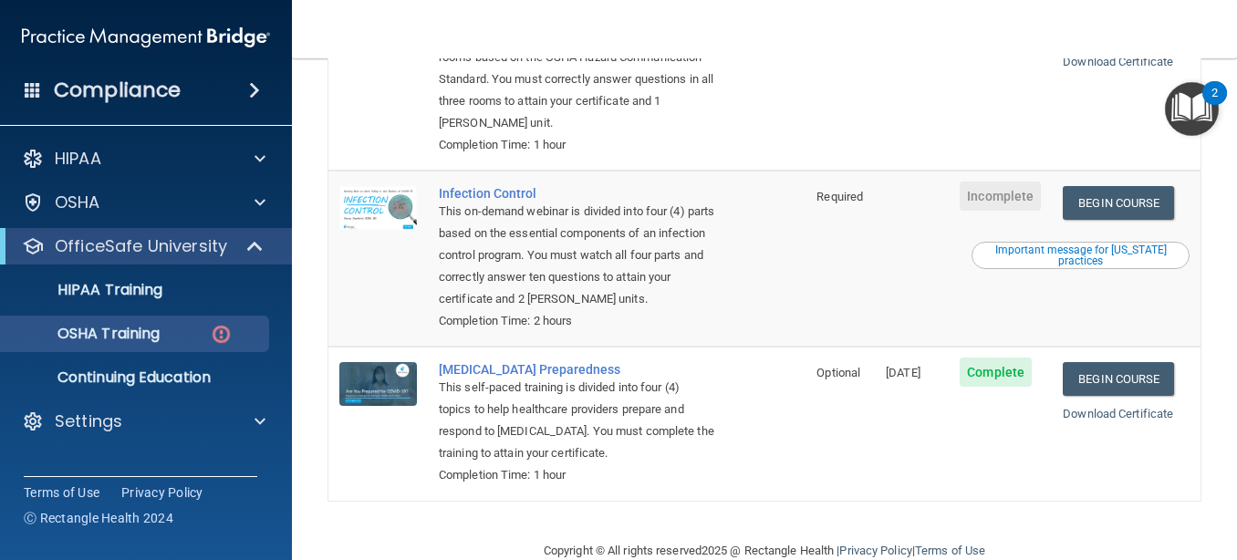
scroll to position [450, 0]
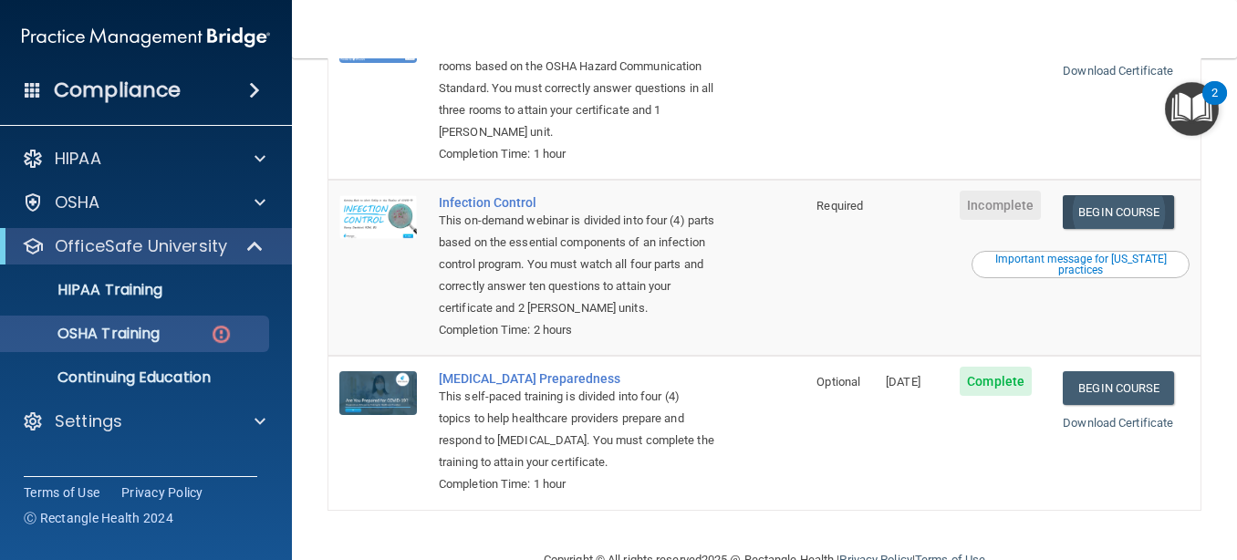
click at [1127, 195] on link "Begin Course" at bounding box center [1118, 212] width 111 height 34
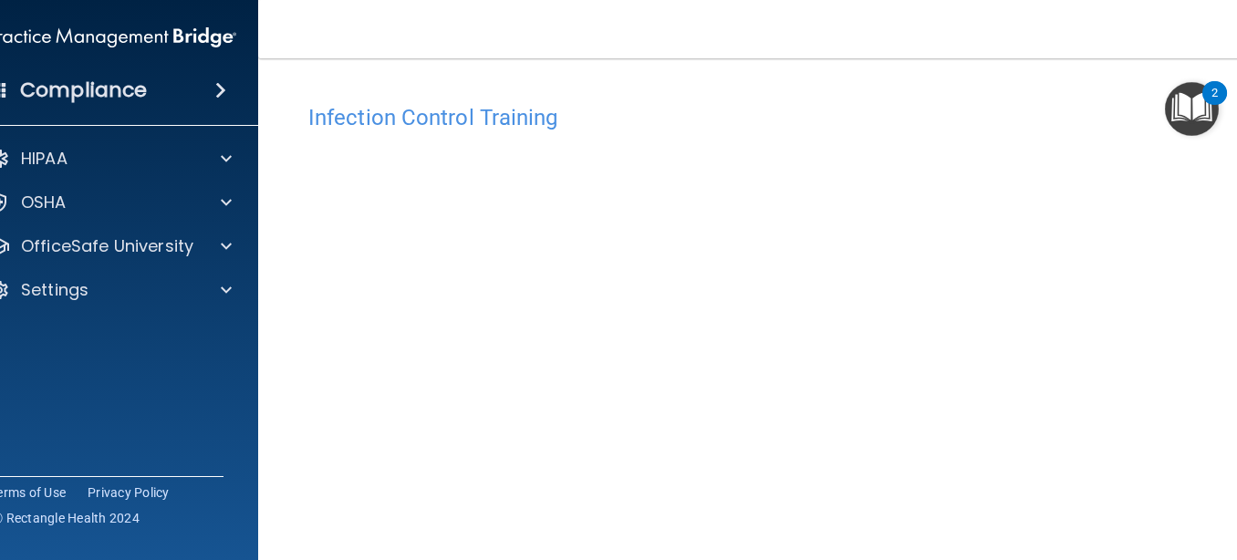
click at [883, 65] on main "Infection Control Training This course doesn’t expire until . Are you sure you …" at bounding box center [764, 309] width 1013 height 502
drag, startPoint x: 880, startPoint y: 87, endPoint x: 880, endPoint y: 26, distance: 61.1
click at [880, 26] on div "Toggle navigation [PERSON_NAME] [EMAIL_ADDRESS][DOMAIN_NAME] Manage My Enterpri…" at bounding box center [764, 280] width 1013 height 560
click at [973, 93] on div "Infection Control Training This course doesn’t expire until . Are you sure you …" at bounding box center [765, 392] width 940 height 631
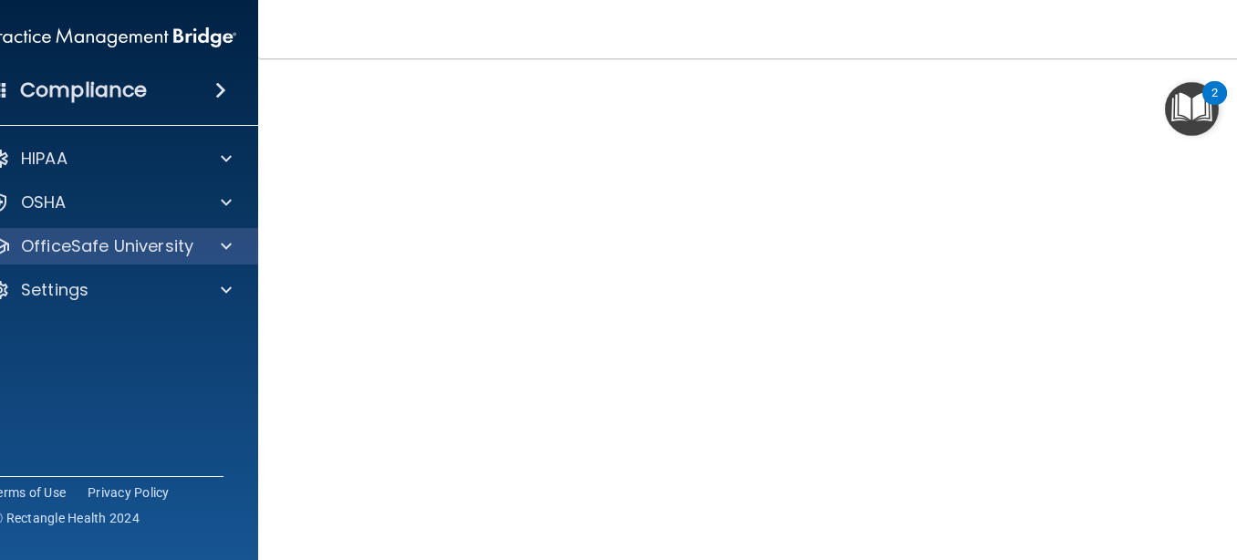
click at [227, 245] on span at bounding box center [226, 246] width 11 height 22
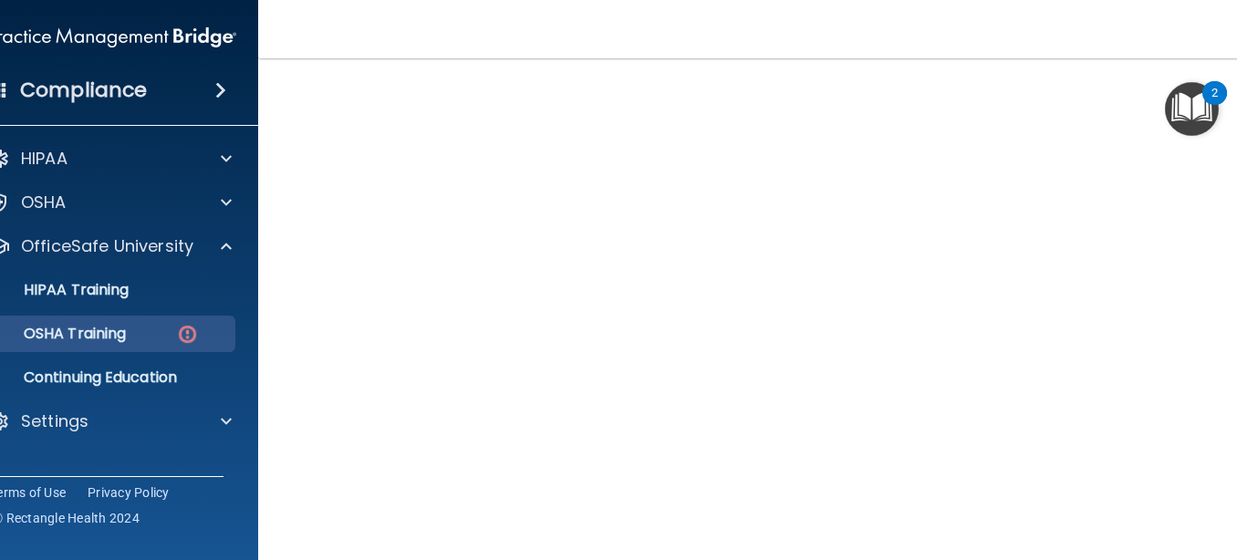
click at [109, 333] on p "OSHA Training" at bounding box center [52, 334] width 148 height 18
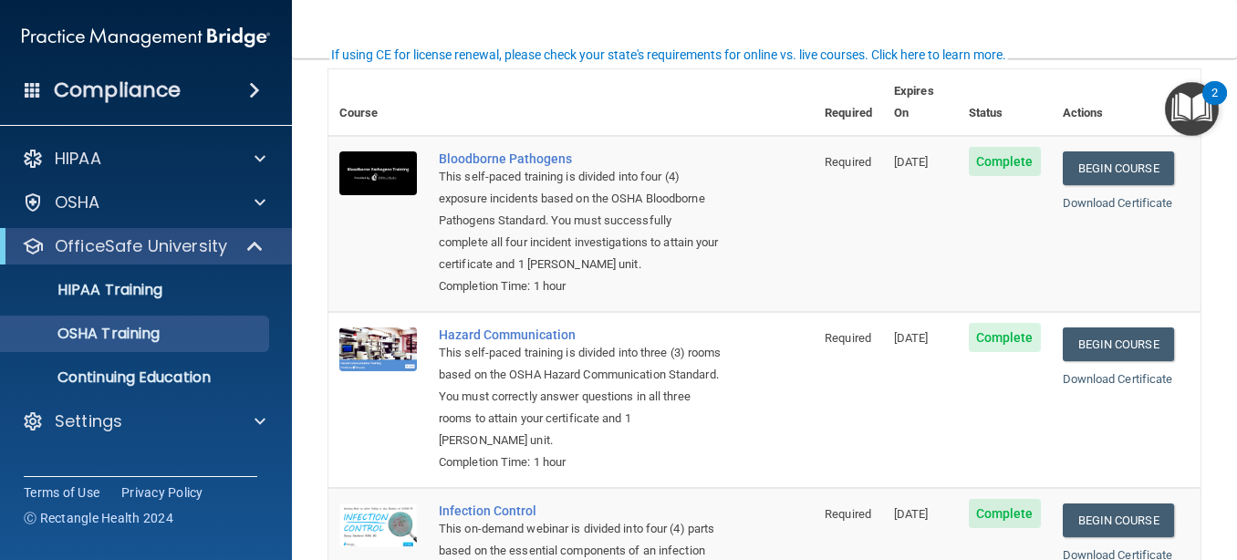
click at [973, 26] on nav "Toggle navigation [PERSON_NAME] [EMAIL_ADDRESS][DOMAIN_NAME] Manage My Enterpri…" at bounding box center [764, 29] width 945 height 58
click at [359, 26] on nav "Toggle navigation [PERSON_NAME] [EMAIL_ADDRESS][DOMAIN_NAME] Manage My Enterpri…" at bounding box center [764, 29] width 945 height 58
drag, startPoint x: 311, startPoint y: 170, endPoint x: 339, endPoint y: 92, distance: 82.5
click at [339, 92] on main "You have a course that has expired or is incomplete. Please complete the course…" at bounding box center [764, 309] width 945 height 502
click at [734, 11] on nav "Toggle navigation [PERSON_NAME] [EMAIL_ADDRESS][DOMAIN_NAME] Manage My Enterpri…" at bounding box center [764, 29] width 945 height 58
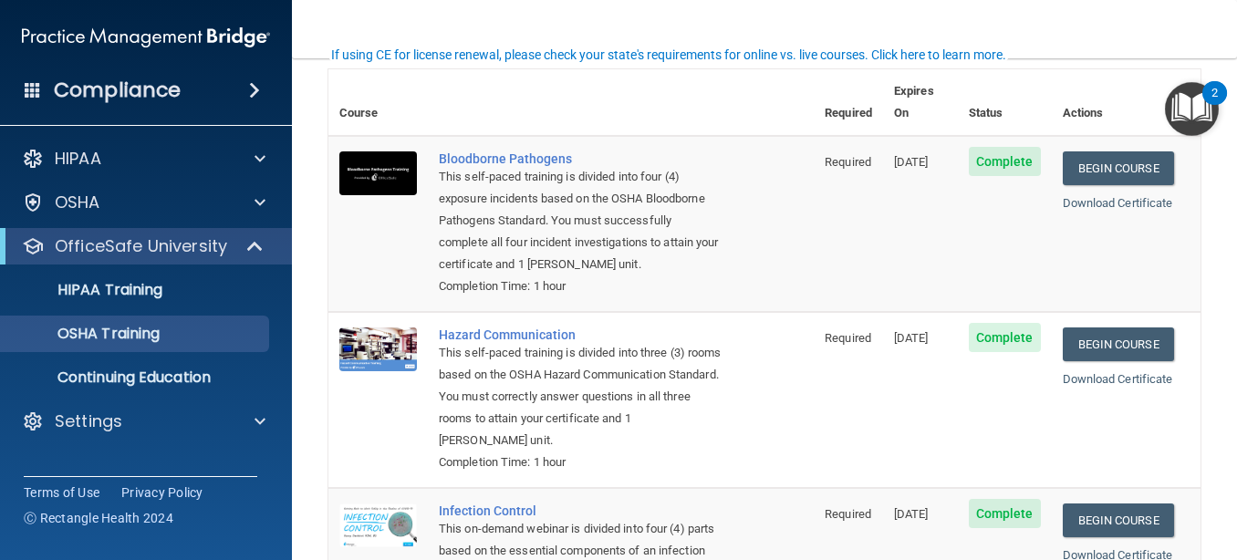
click at [1178, 18] on nav "Toggle navigation [PERSON_NAME] [EMAIL_ADDRESS][DOMAIN_NAME] Manage My Enterpri…" at bounding box center [764, 29] width 945 height 58
click at [1218, 230] on main "You have a course that has expired or is incomplete. Please complete the course…" at bounding box center [764, 309] width 945 height 502
